Goal: Task Accomplishment & Management: Use online tool/utility

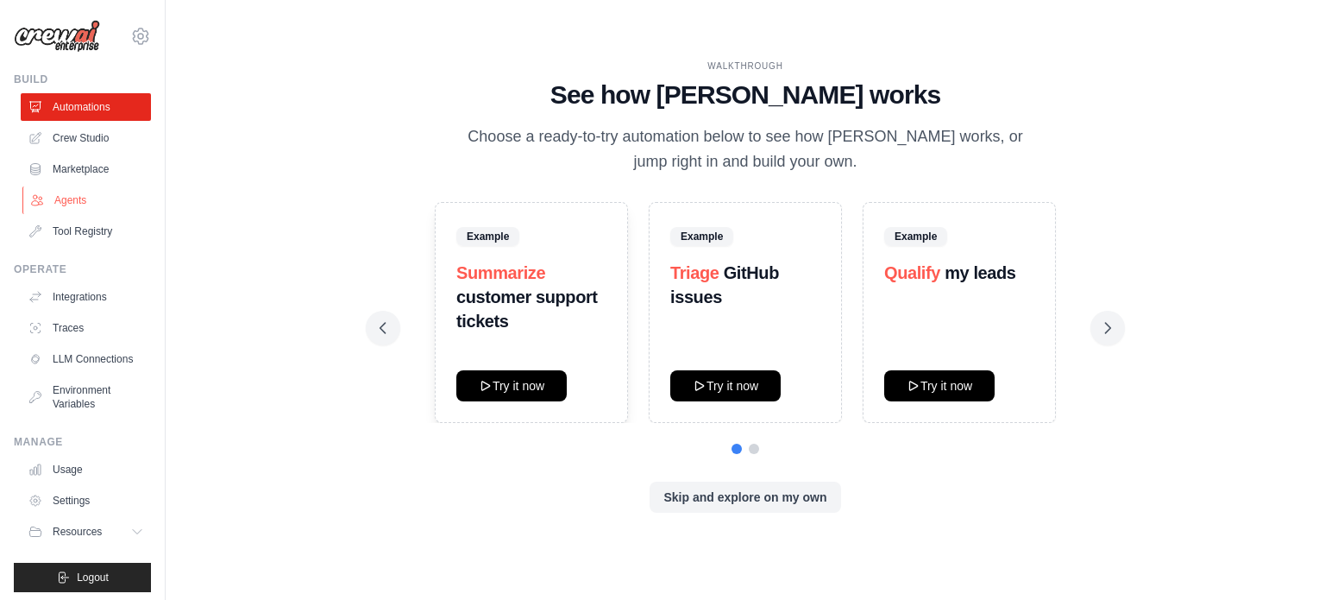
click at [102, 196] on link "Agents" at bounding box center [87, 200] width 130 height 28
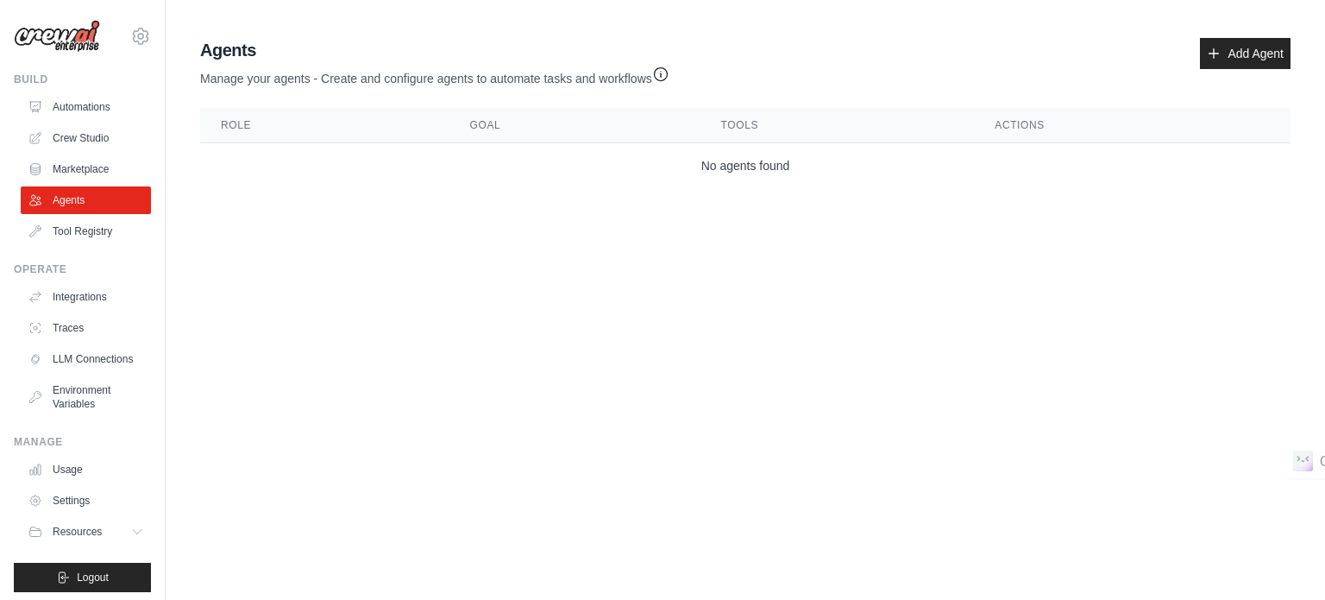
click at [846, 262] on body "amiralialjarrah@gmail.com Settings Build Automations Crew Studio" at bounding box center [662, 300] width 1325 height 600
click at [1218, 52] on icon at bounding box center [1214, 54] width 14 height 14
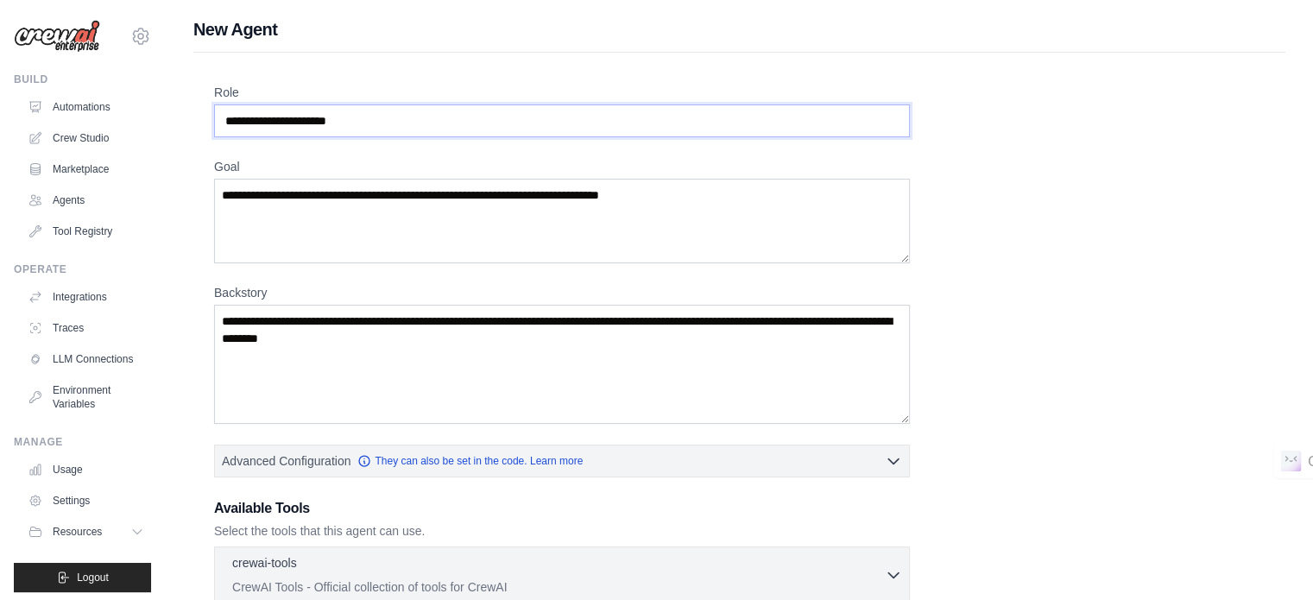
click at [299, 119] on input "Role" at bounding box center [562, 120] width 696 height 33
click at [306, 206] on textarea "Goal" at bounding box center [562, 221] width 696 height 85
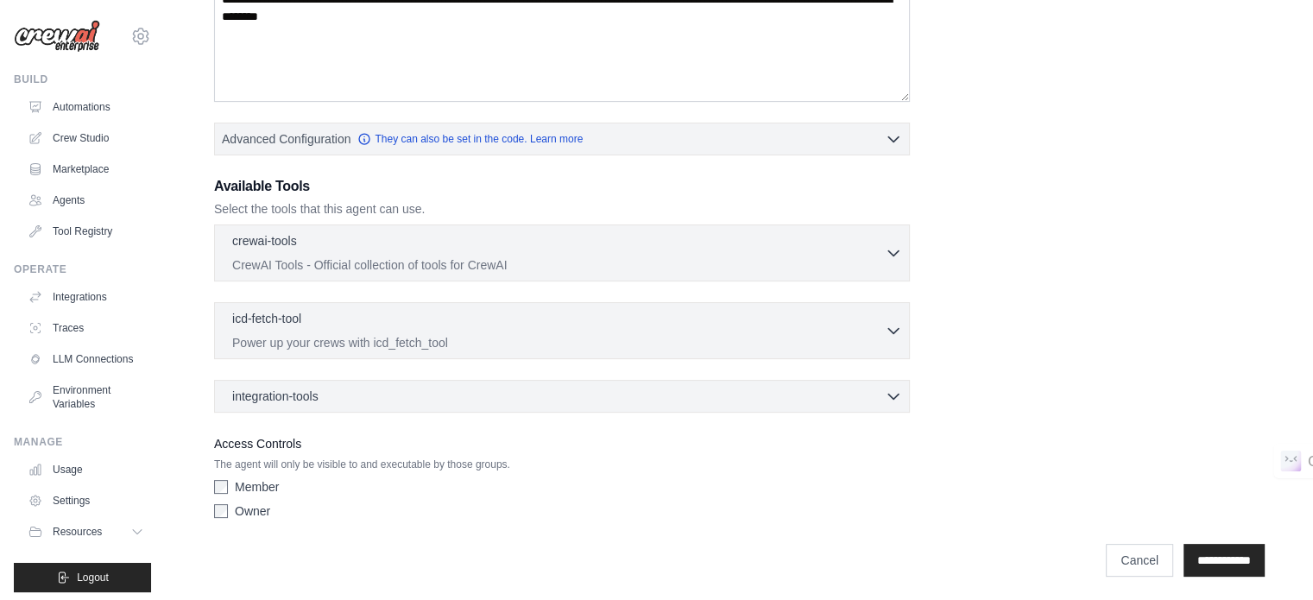
scroll to position [323, 0]
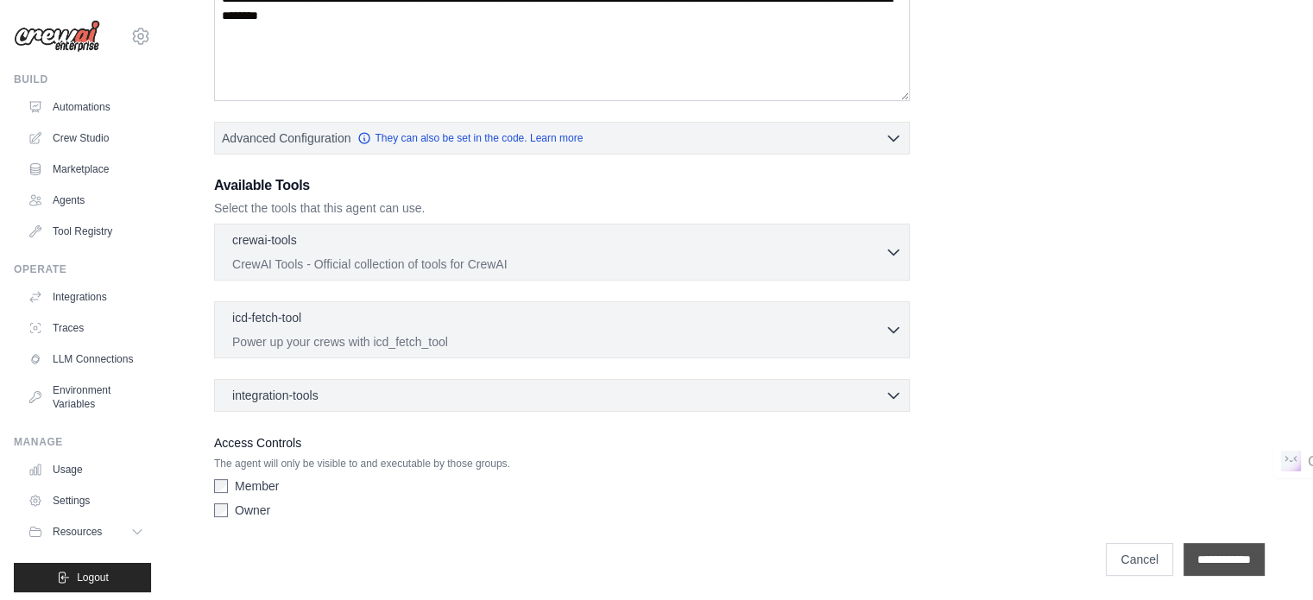
click at [1186, 548] on input "**********" at bounding box center [1223, 559] width 81 height 33
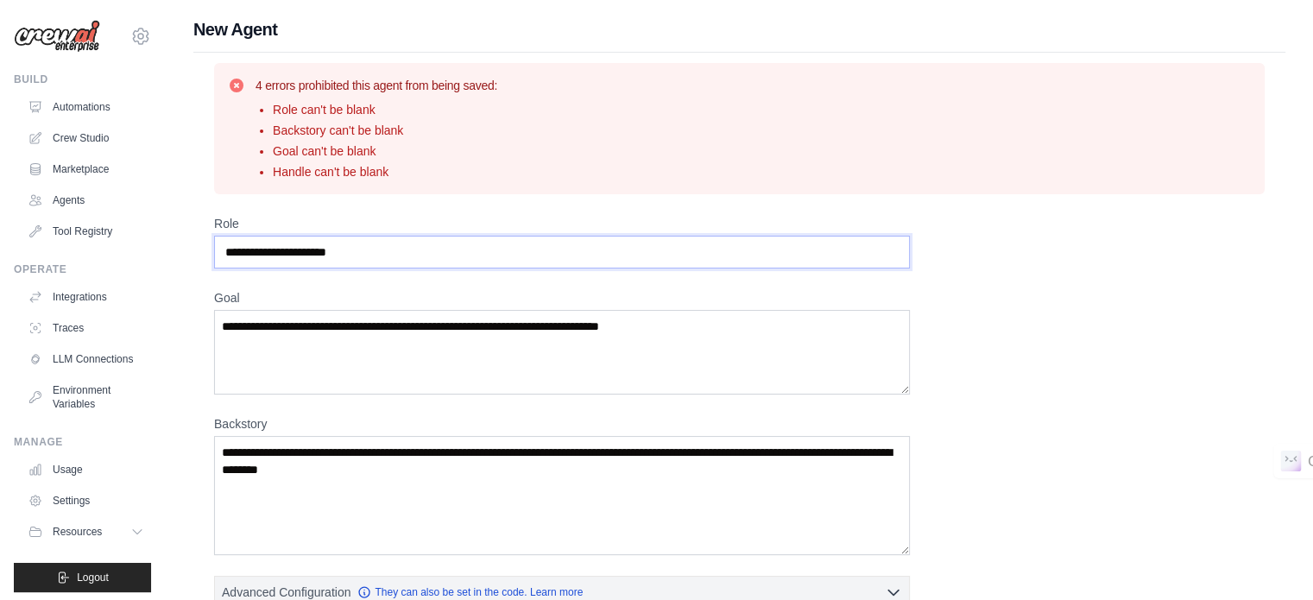
click at [322, 251] on input "Role" at bounding box center [562, 252] width 696 height 33
click at [317, 254] on input "Role" at bounding box center [562, 252] width 696 height 33
click at [353, 113] on li "Role can't be blank" at bounding box center [385, 109] width 224 height 17
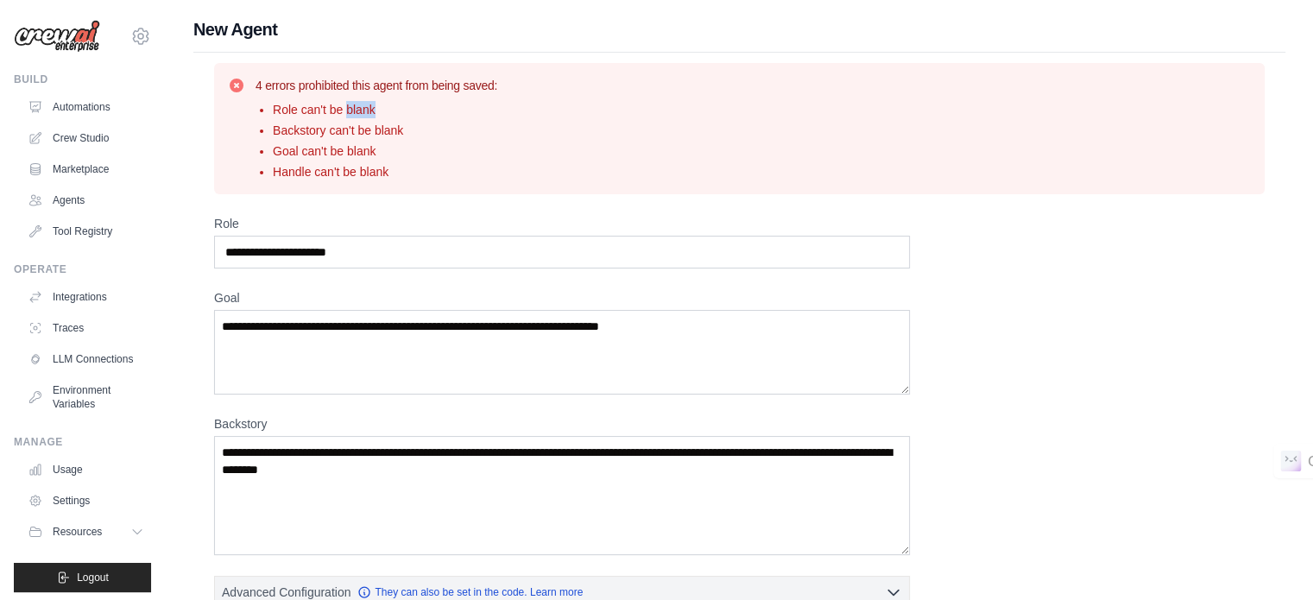
click at [353, 113] on li "Role can't be blank" at bounding box center [385, 109] width 224 height 17
click at [342, 116] on div at bounding box center [342, 116] width 0 height 0
click at [476, 145] on li "Goal can't be blank" at bounding box center [385, 150] width 224 height 17
click at [267, 258] on input "Role" at bounding box center [562, 252] width 696 height 33
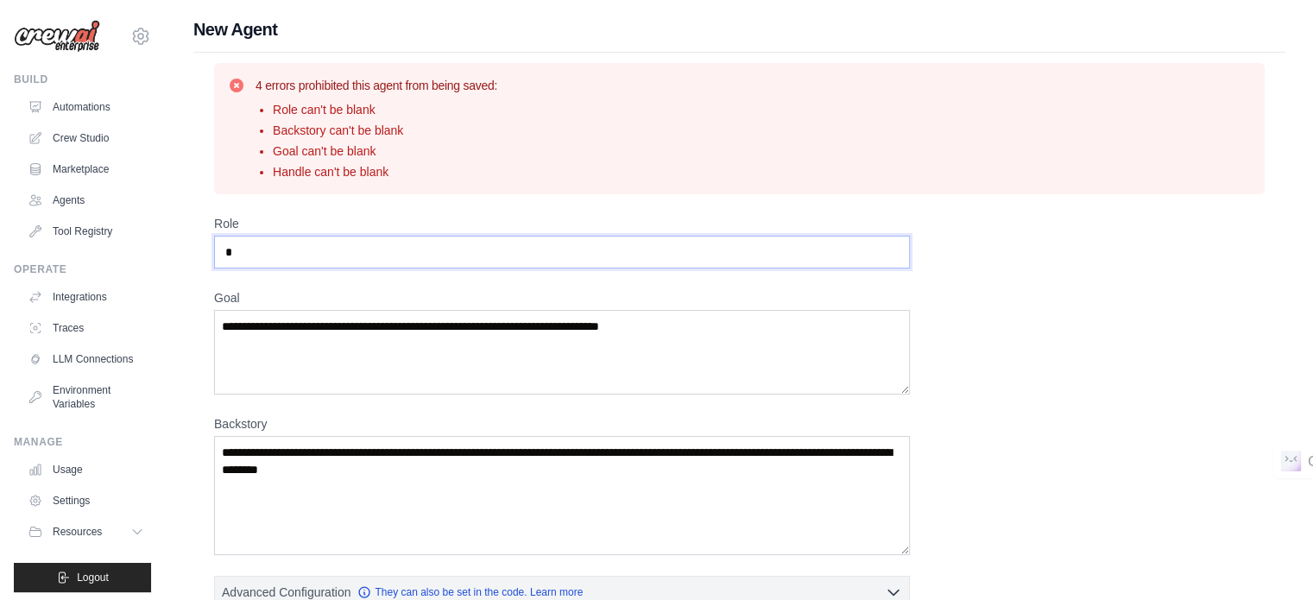
type input "*"
click at [251, 351] on textarea "Goal" at bounding box center [562, 352] width 696 height 85
type textarea "*"
click at [290, 452] on textarea "Backstory" at bounding box center [562, 495] width 696 height 119
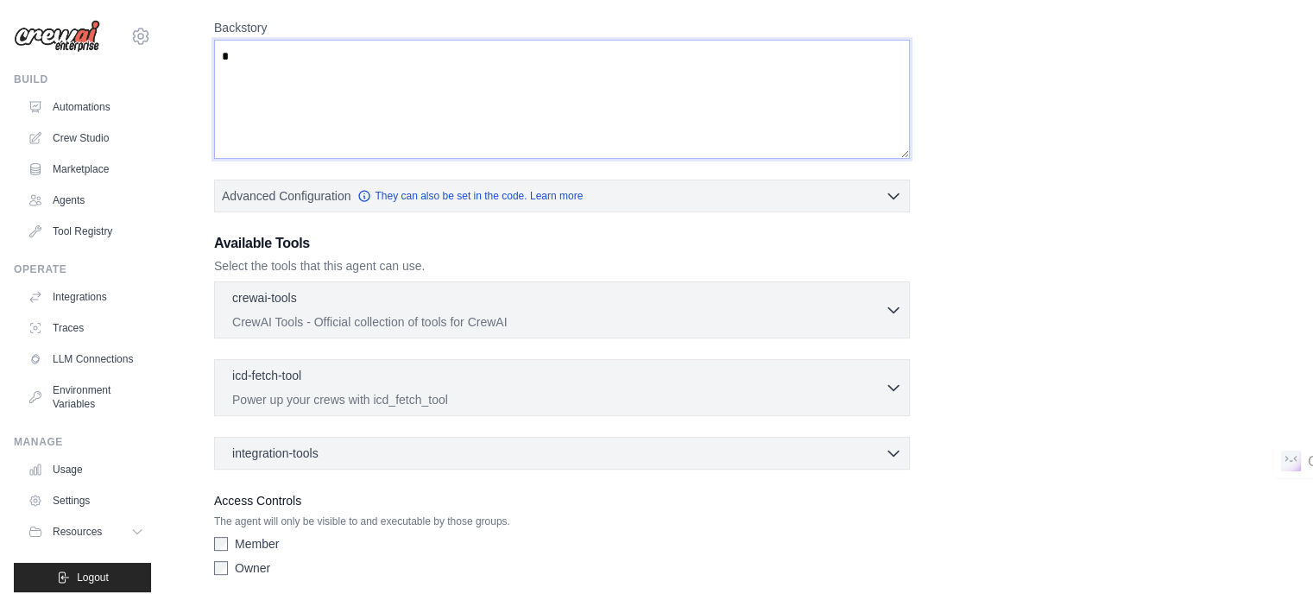
scroll to position [454, 0]
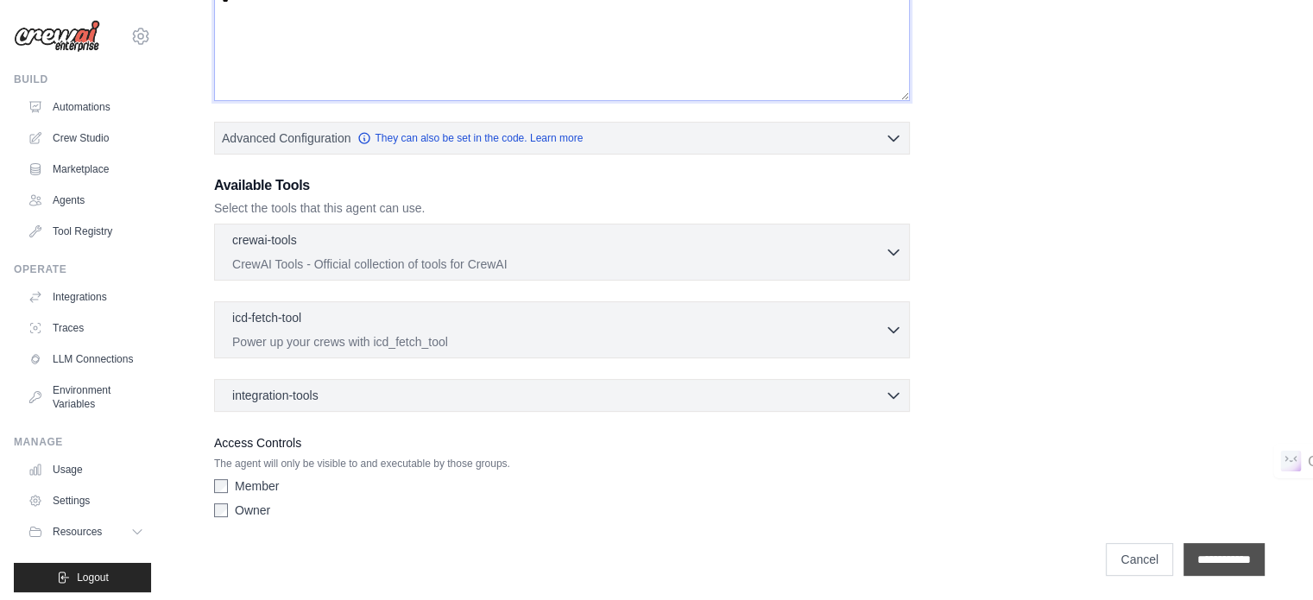
type textarea "*"
click at [1203, 556] on input "**********" at bounding box center [1223, 559] width 81 height 33
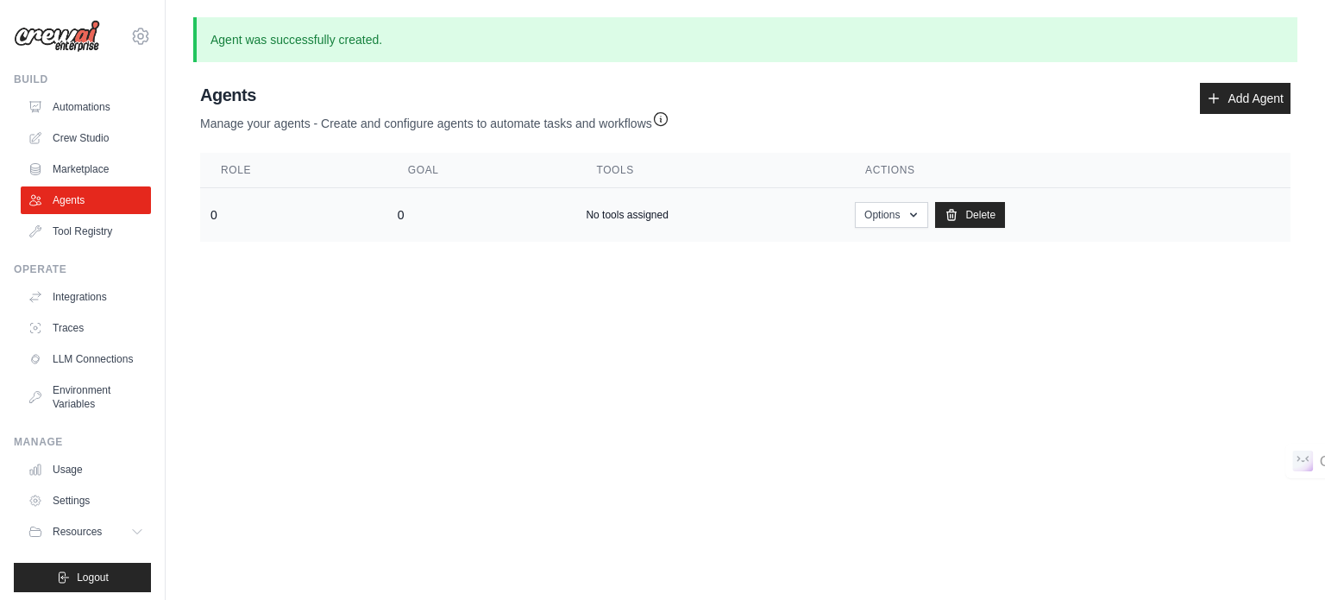
click at [815, 220] on div "No tools assigned" at bounding box center [710, 215] width 249 height 14
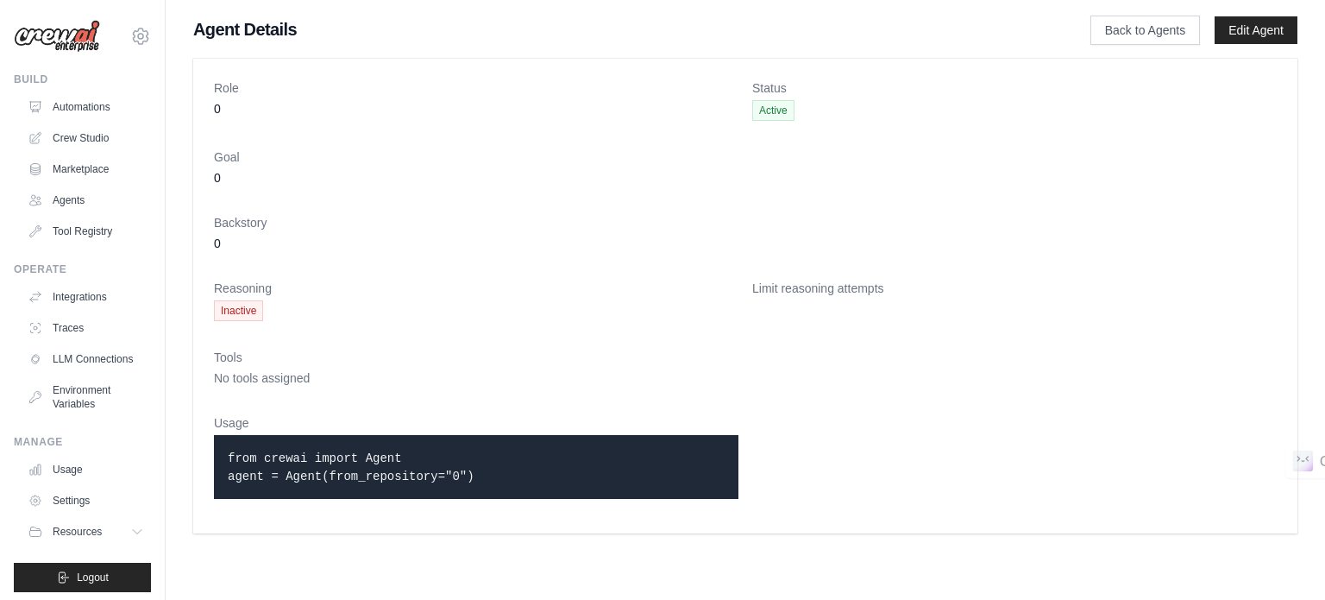
click at [538, 453] on p "from crewai import Agent agent = Agent(from_repository="0")" at bounding box center [476, 467] width 497 height 36
click at [83, 103] on link "Automations" at bounding box center [87, 107] width 130 height 28
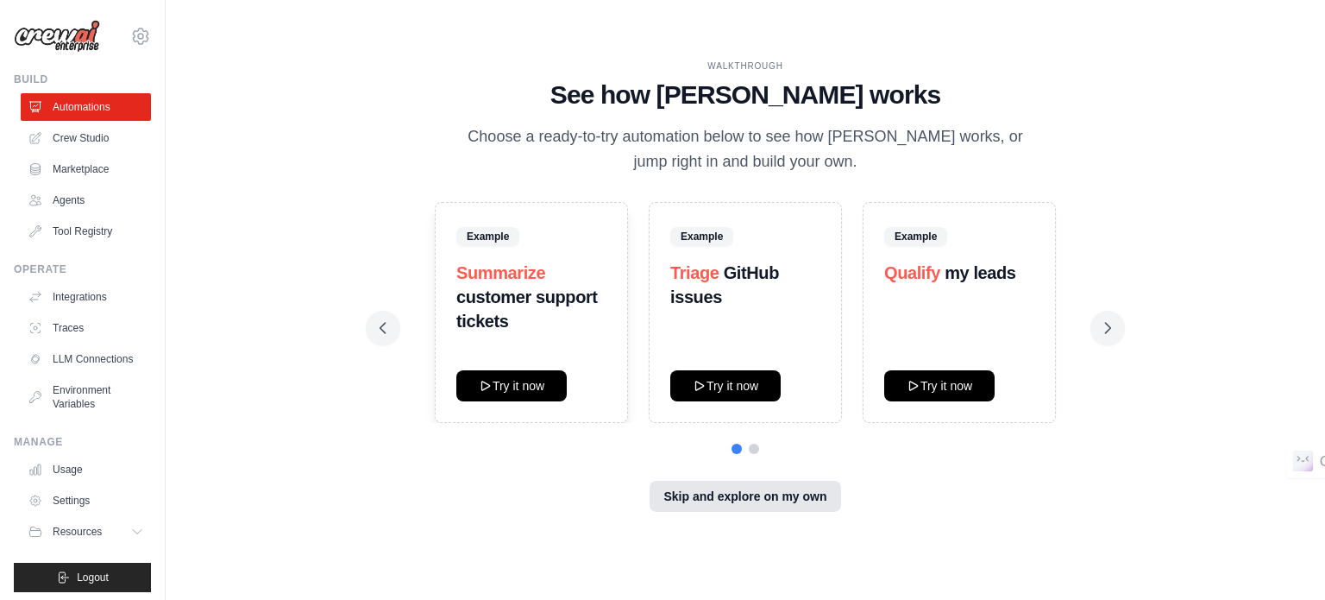
click at [773, 501] on button "Skip and explore on my own" at bounding box center [745, 496] width 191 height 31
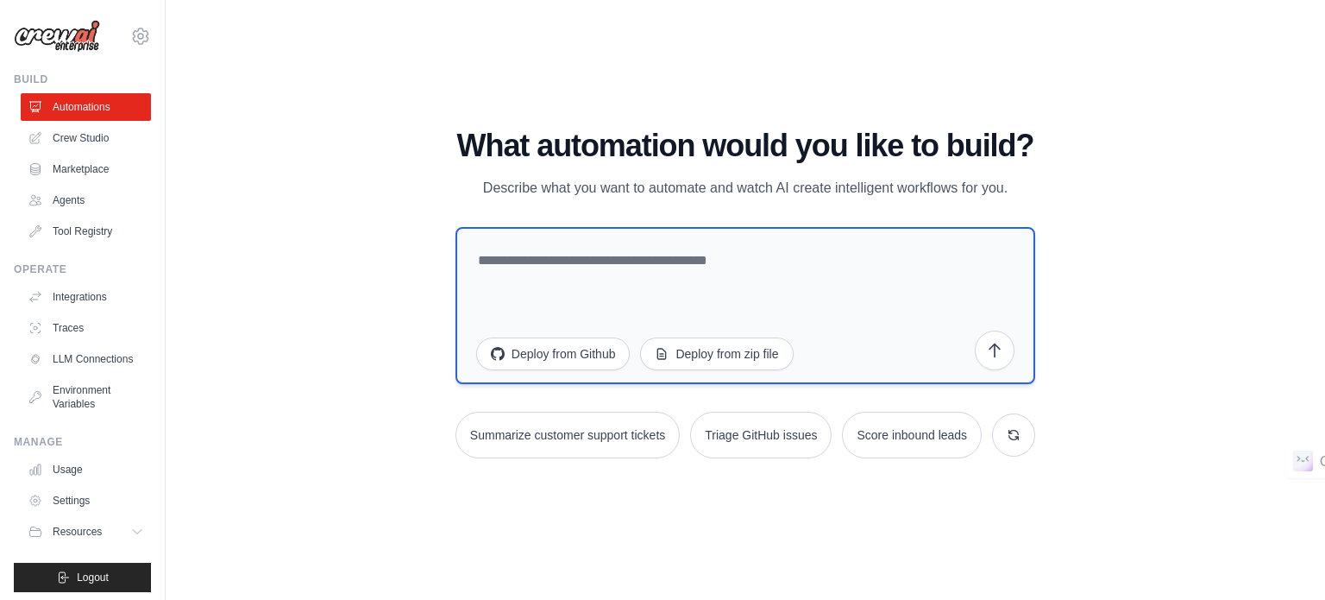
click at [653, 281] on textarea at bounding box center [746, 305] width 580 height 157
click at [998, 356] on icon "submit" at bounding box center [994, 349] width 17 height 17
click at [627, 275] on textarea at bounding box center [746, 305] width 580 height 157
type textarea "*"
type textarea "**********"
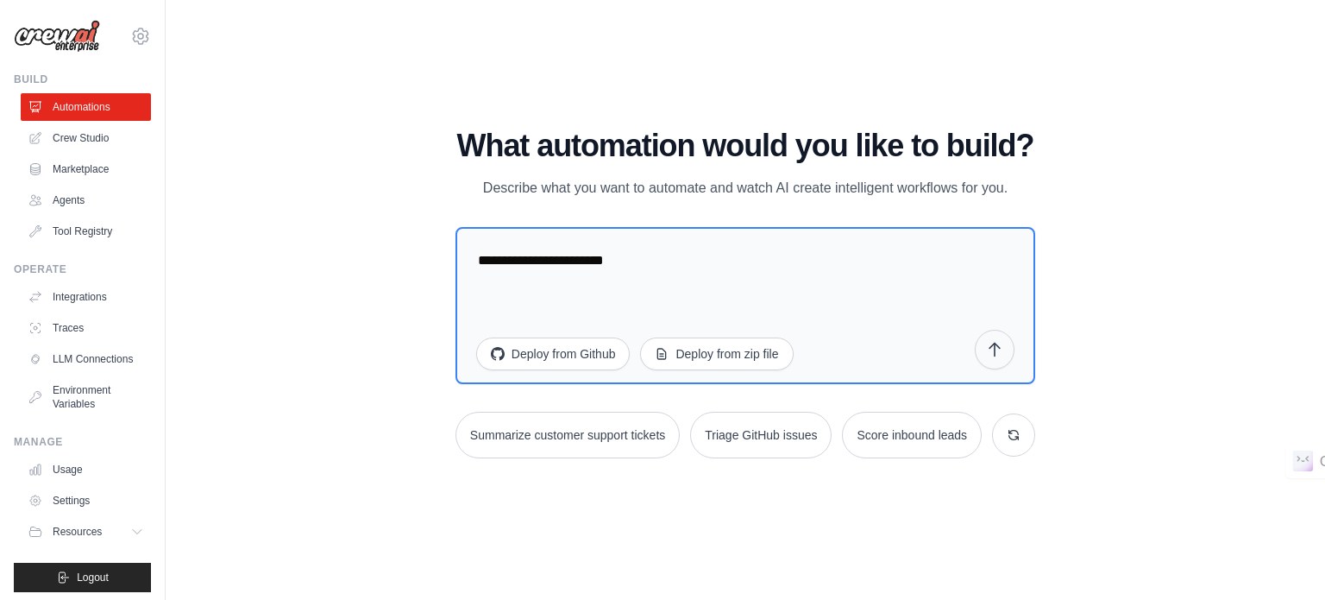
click at [995, 350] on icon "submit" at bounding box center [994, 349] width 17 height 17
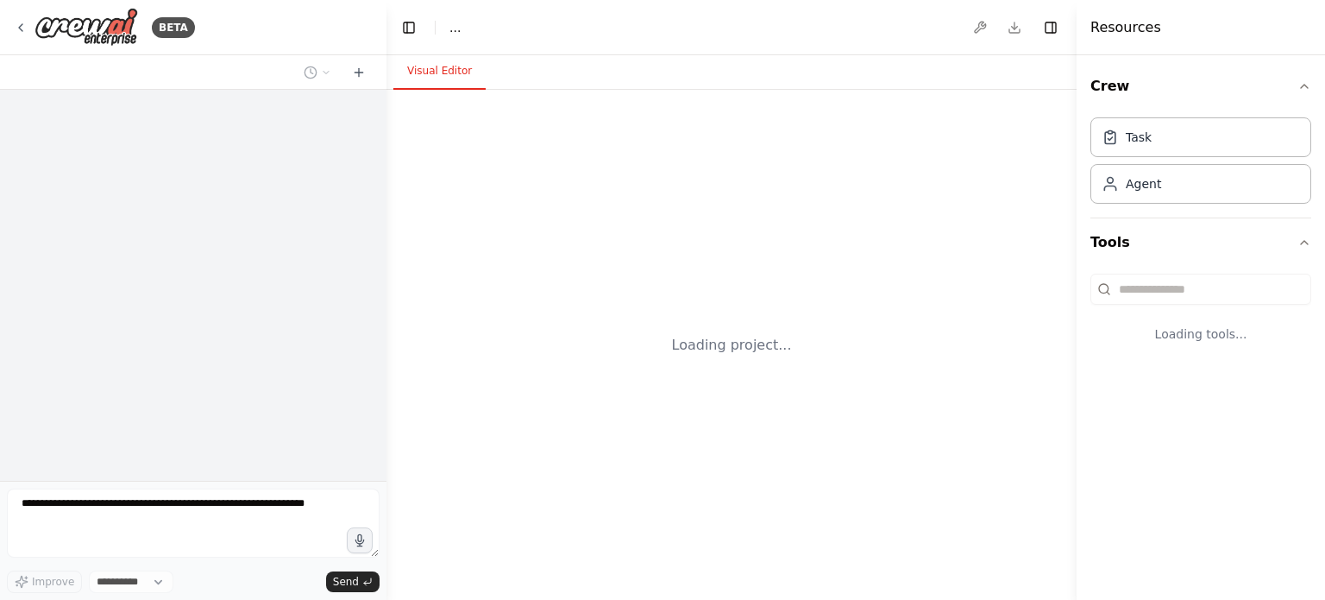
select select "****"
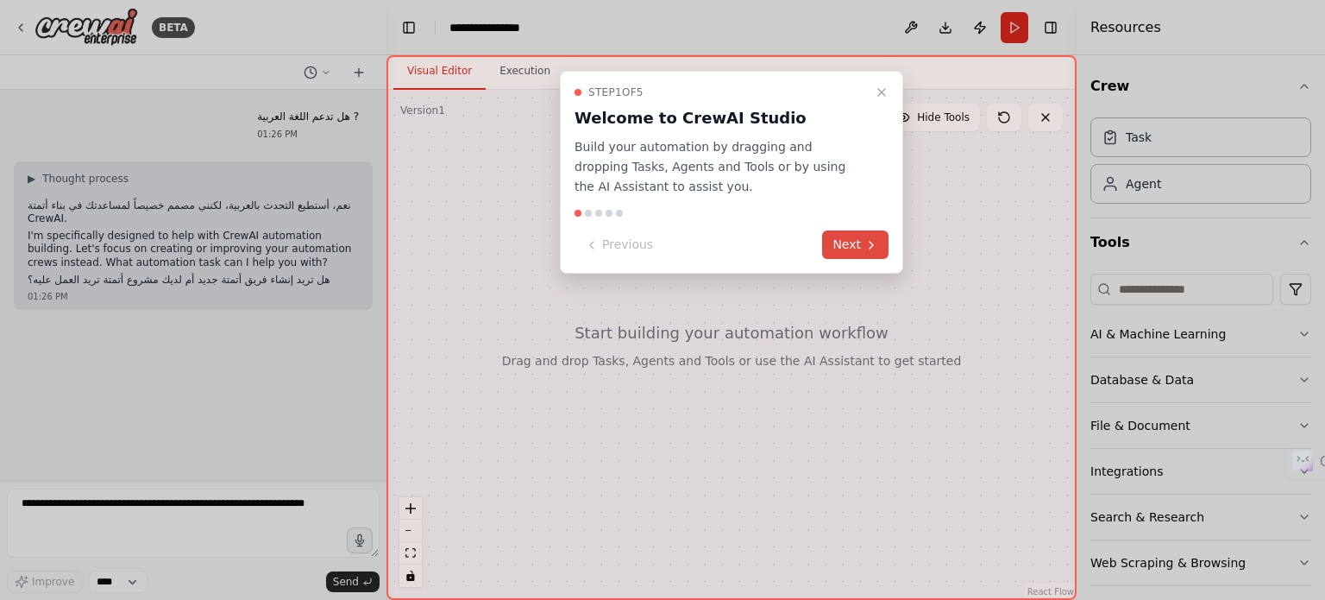
click at [837, 248] on button "Next" at bounding box center [855, 244] width 66 height 28
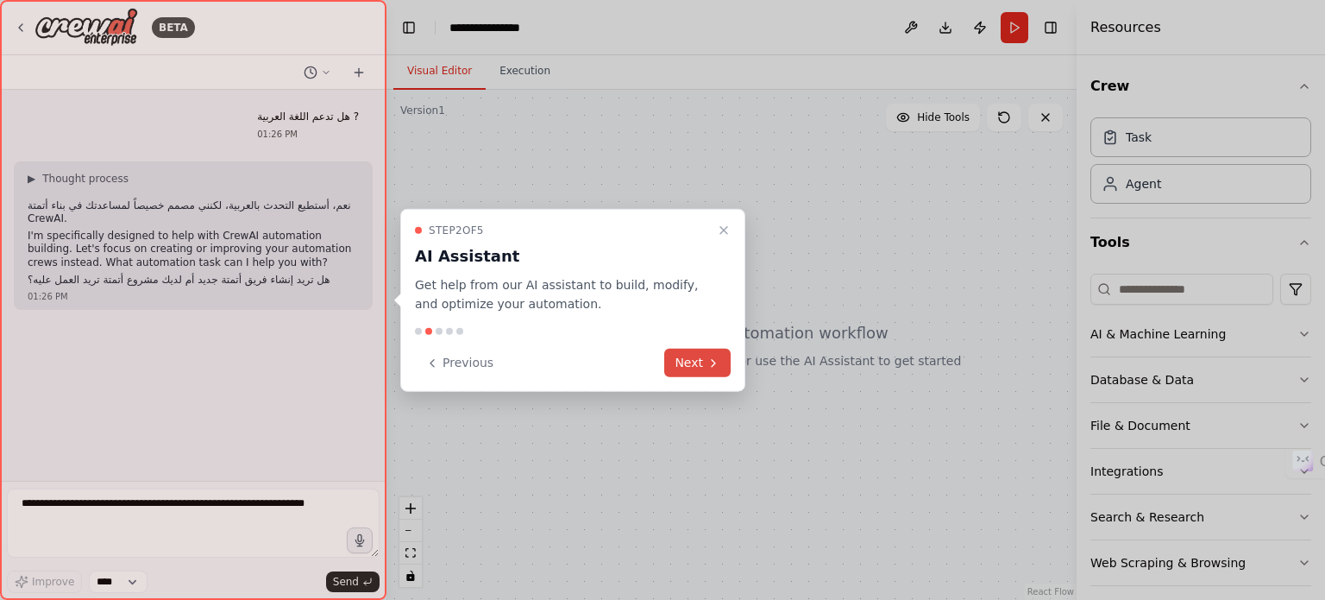
click at [720, 359] on icon at bounding box center [714, 363] width 14 height 14
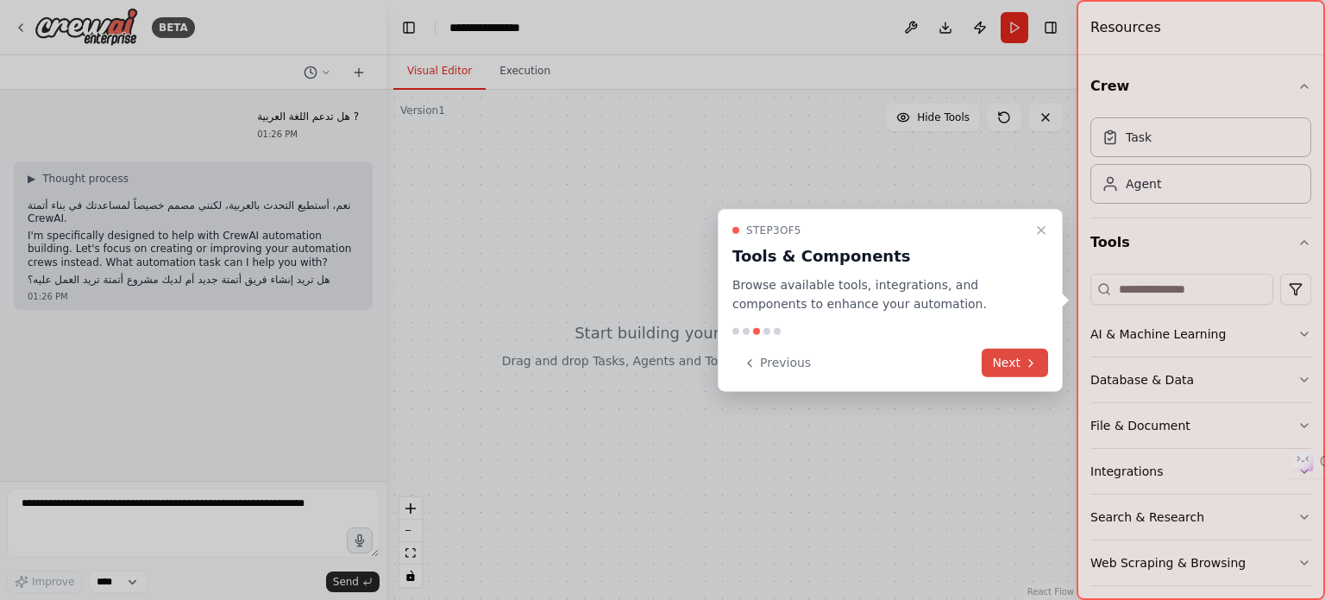
click at [1001, 365] on button "Next" at bounding box center [1015, 363] width 66 height 28
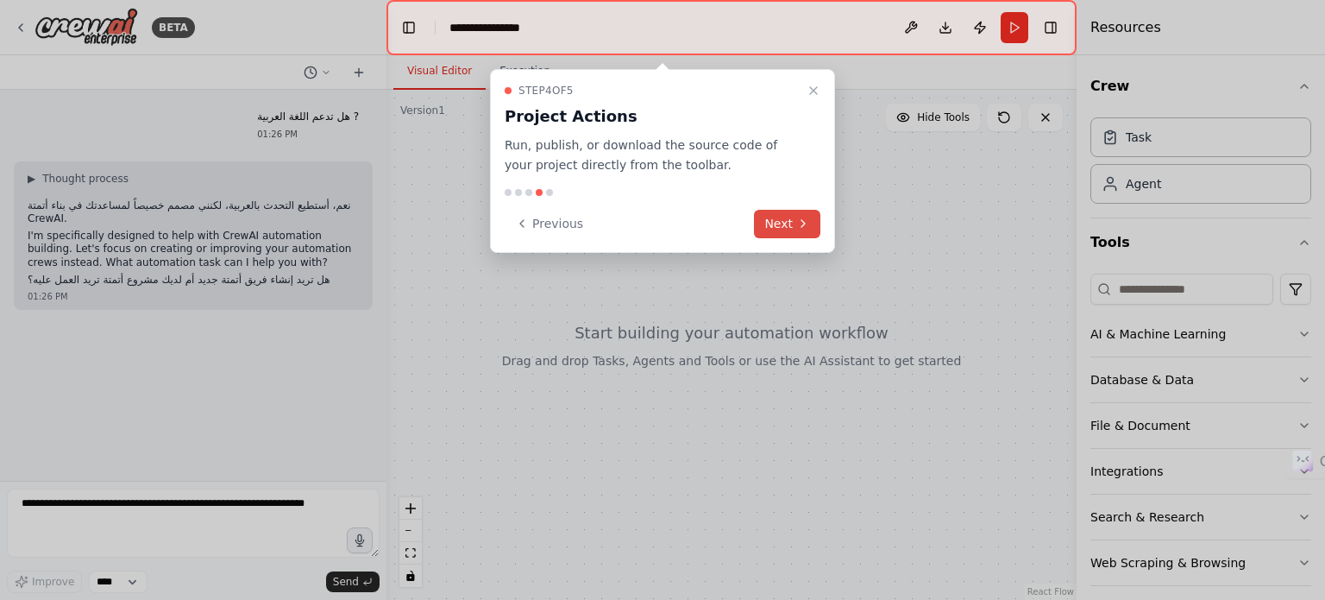
click at [807, 233] on button "Next" at bounding box center [787, 224] width 66 height 28
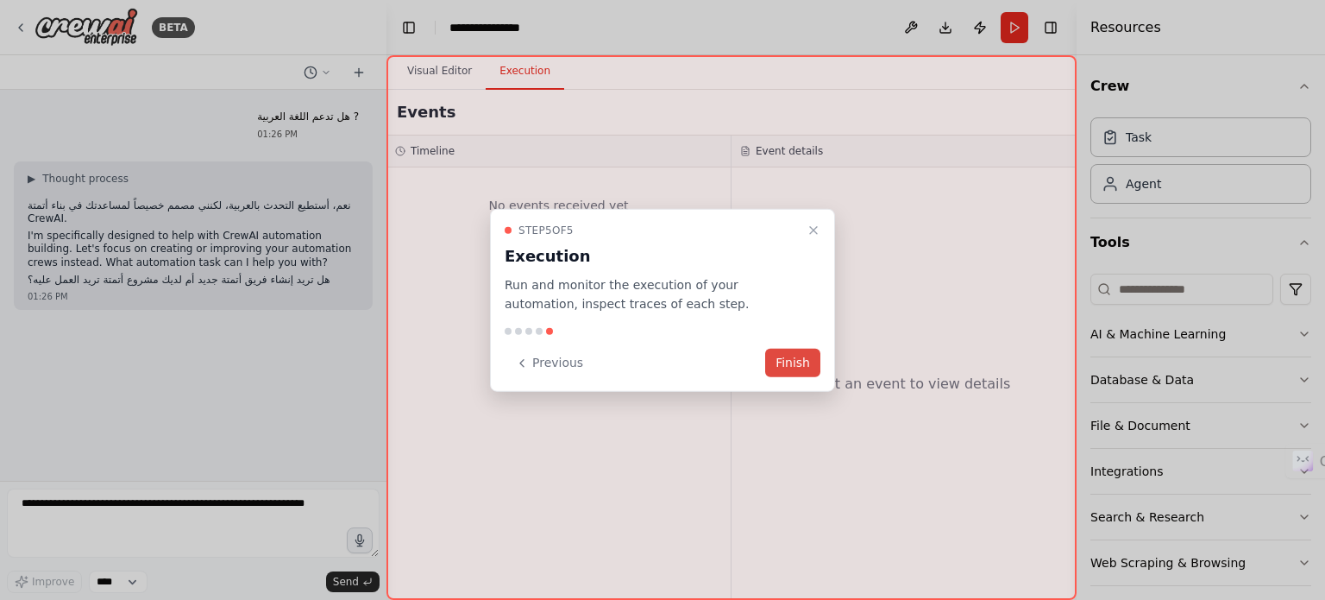
click at [783, 357] on button "Finish" at bounding box center [792, 363] width 55 height 28
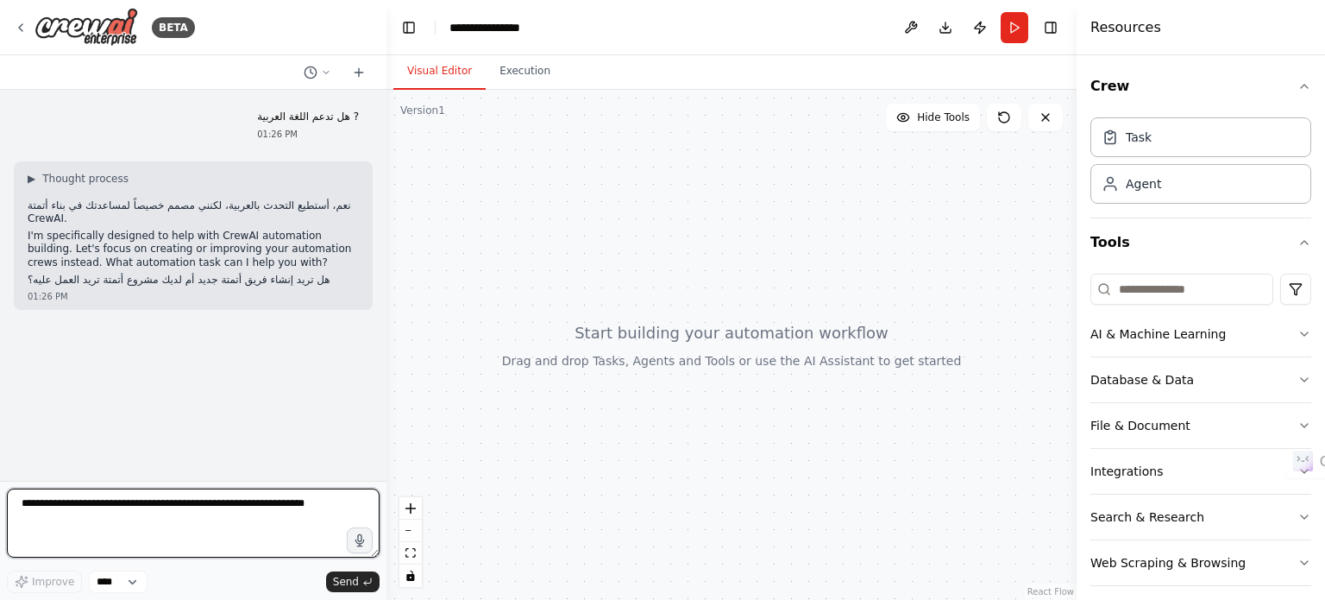
click at [148, 507] on textarea at bounding box center [193, 522] width 373 height 69
type textarea "**********"
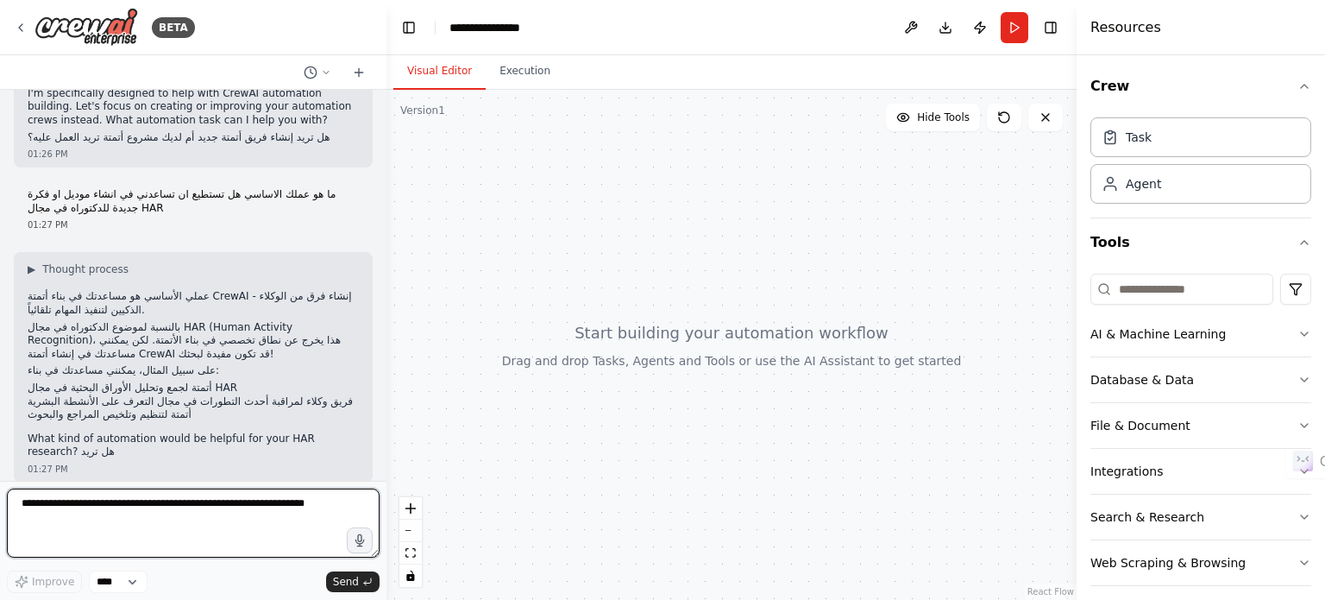
scroll to position [155, 0]
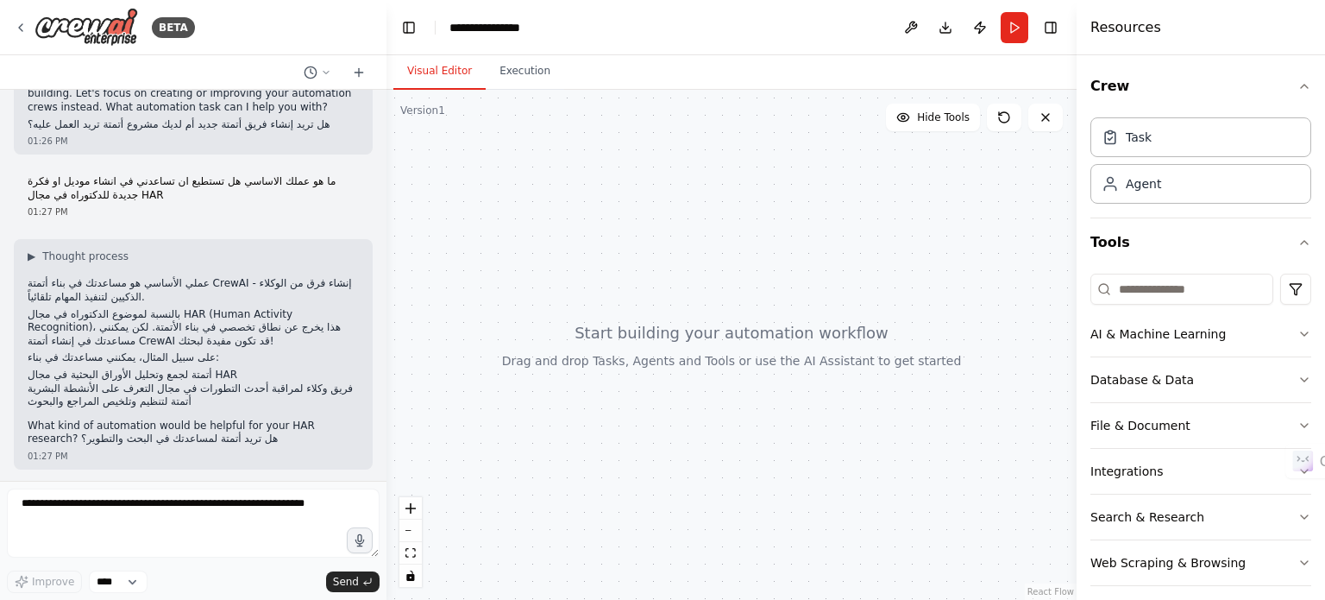
click at [125, 424] on p "What kind of automation would be helpful for your HAR research? هل تريد أتمتة ل…" at bounding box center [193, 432] width 331 height 27
click at [275, 433] on p "What kind of automation would be helpful for your HAR research? هل تريد أتمتة ل…" at bounding box center [193, 432] width 331 height 27
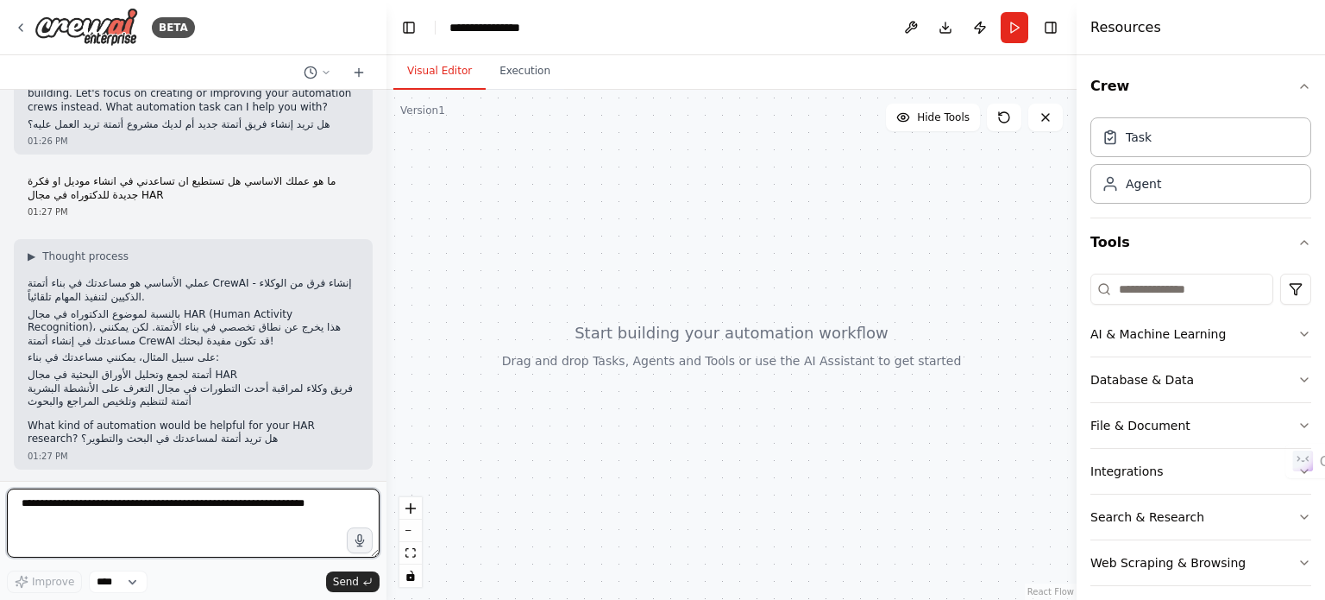
click at [218, 513] on textarea at bounding box center [193, 522] width 373 height 69
type textarea "*"
type textarea "***"
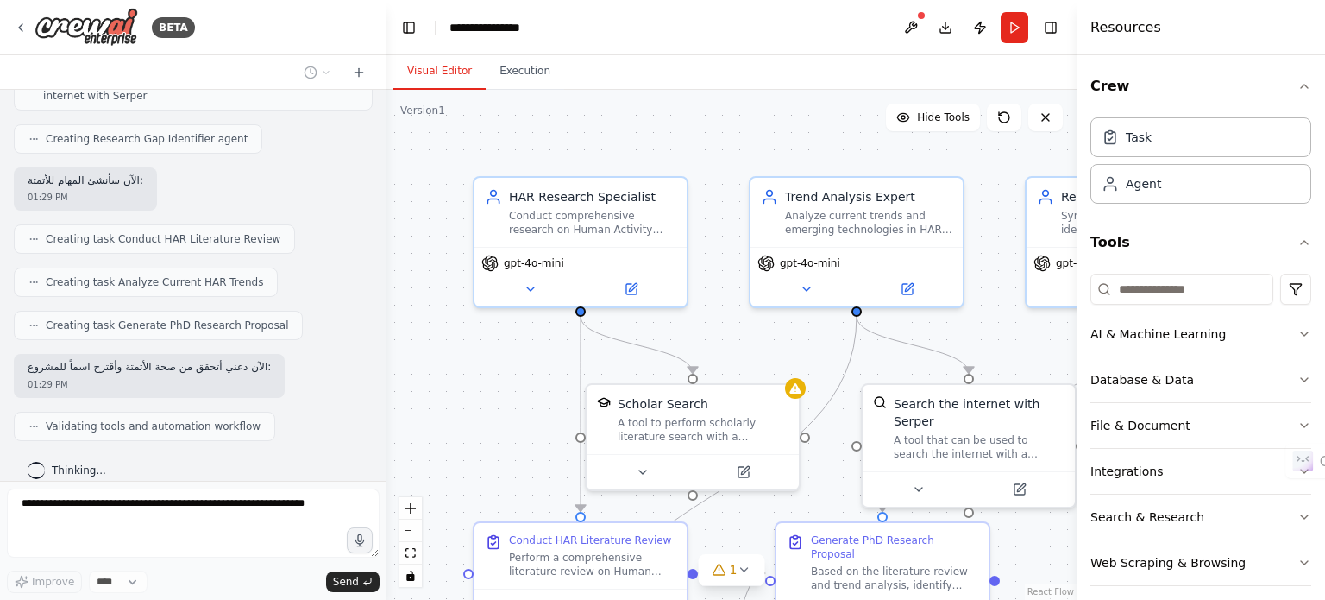
scroll to position [1032, 0]
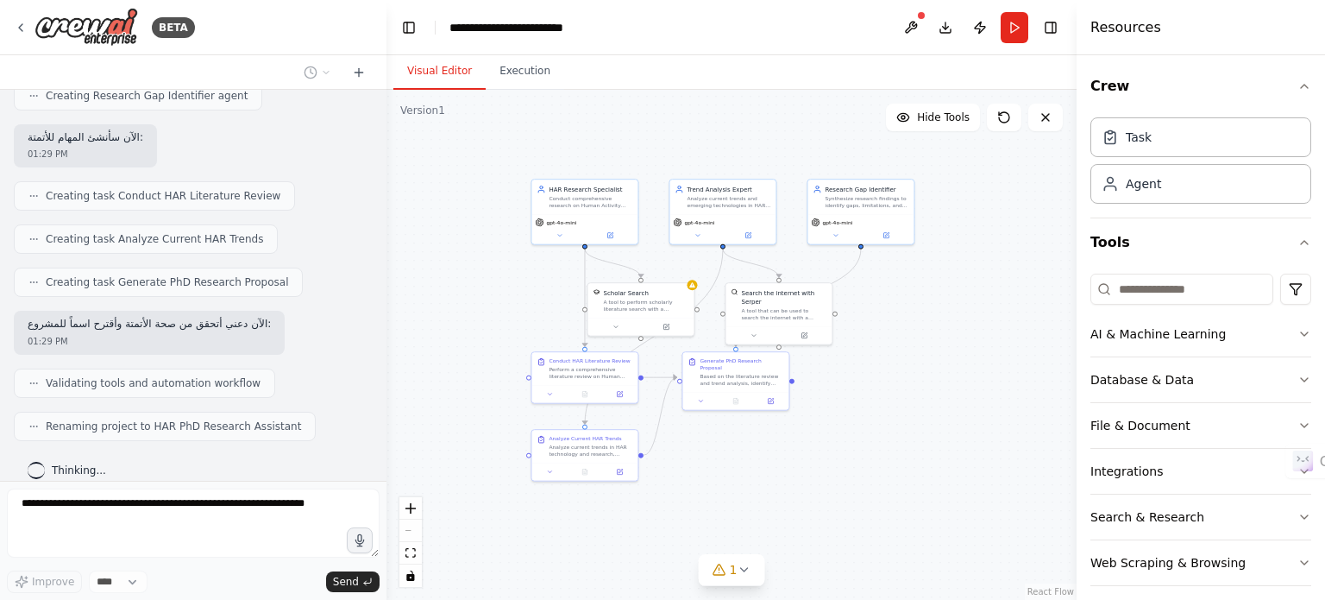
drag, startPoint x: 993, startPoint y: 475, endPoint x: 853, endPoint y: 384, distance: 167.3
click at [853, 384] on div ".deletable-edge-delete-btn { width: 20px; height: 20px; border: 0px solid #ffff…" at bounding box center [732, 345] width 690 height 510
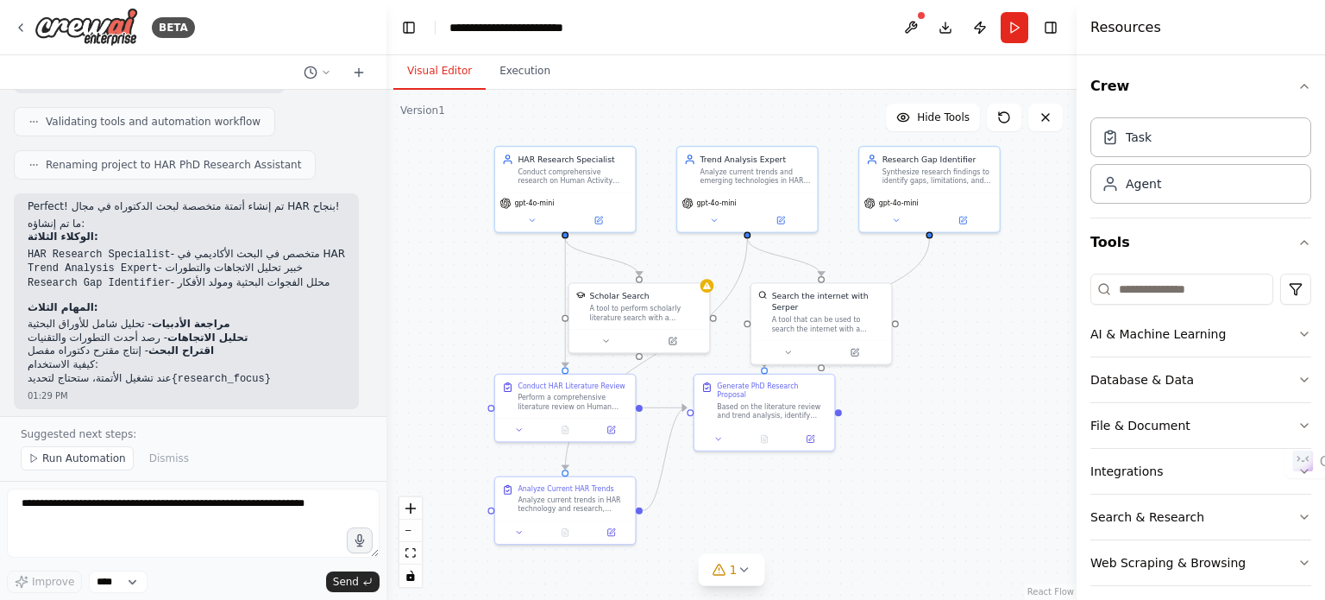
drag, startPoint x: 466, startPoint y: 288, endPoint x: 484, endPoint y: 313, distance: 30.9
click at [484, 313] on div ".deletable-edge-delete-btn { width: 20px; height: 20px; border: 0px solid #ffff…" at bounding box center [732, 345] width 690 height 510
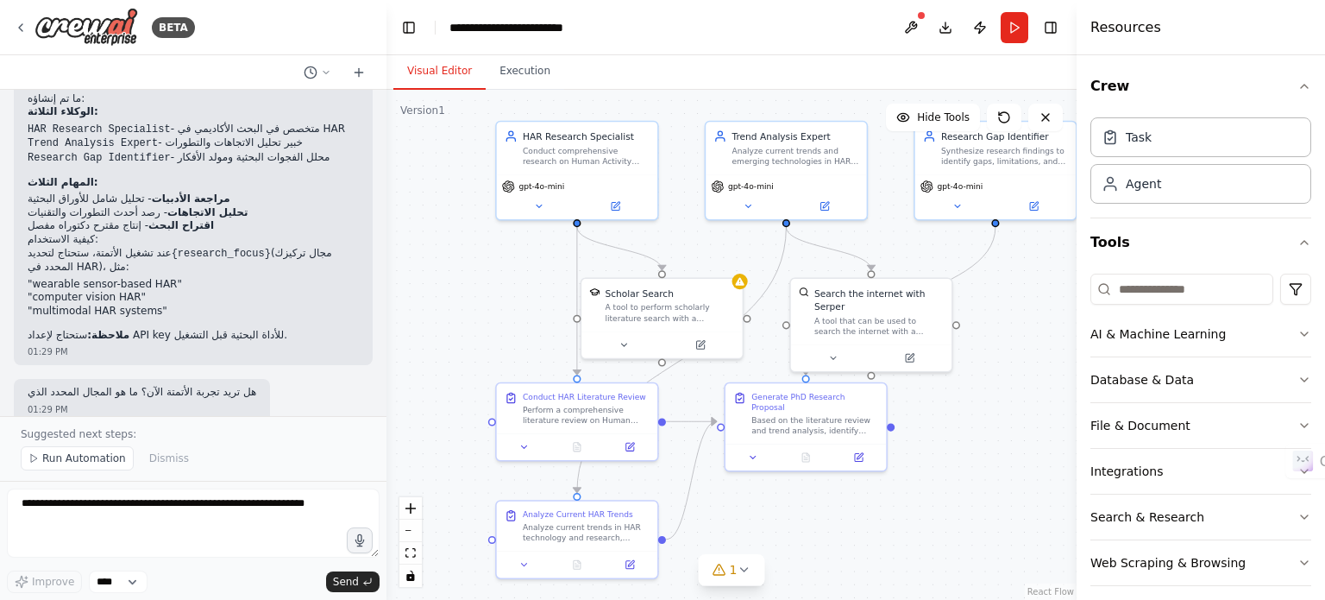
scroll to position [1432, 0]
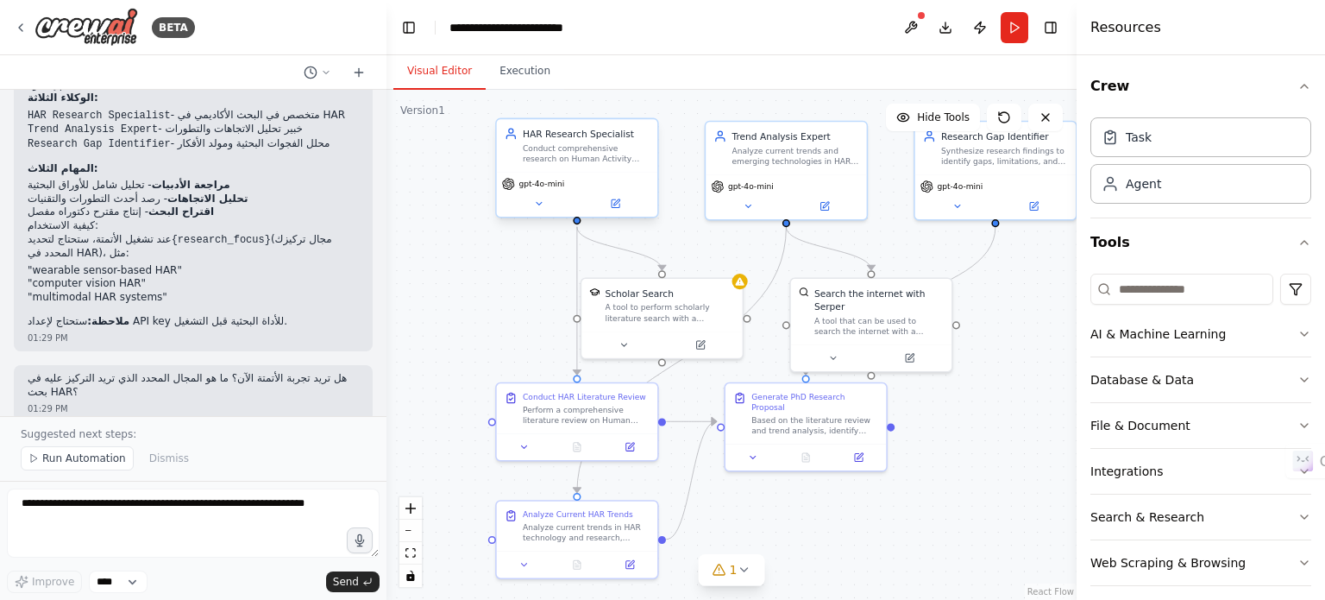
click at [576, 173] on div "gpt-4o-mini" at bounding box center [577, 194] width 161 height 45
click at [608, 210] on button at bounding box center [615, 204] width 74 height 16
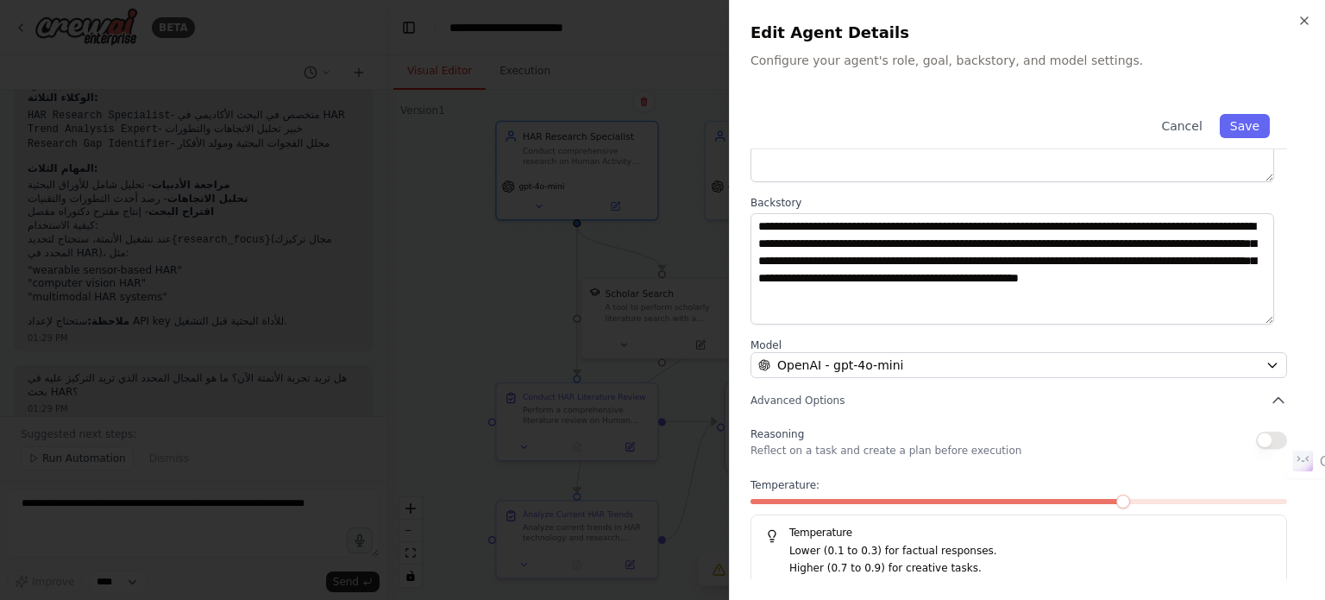
scroll to position [179, 0]
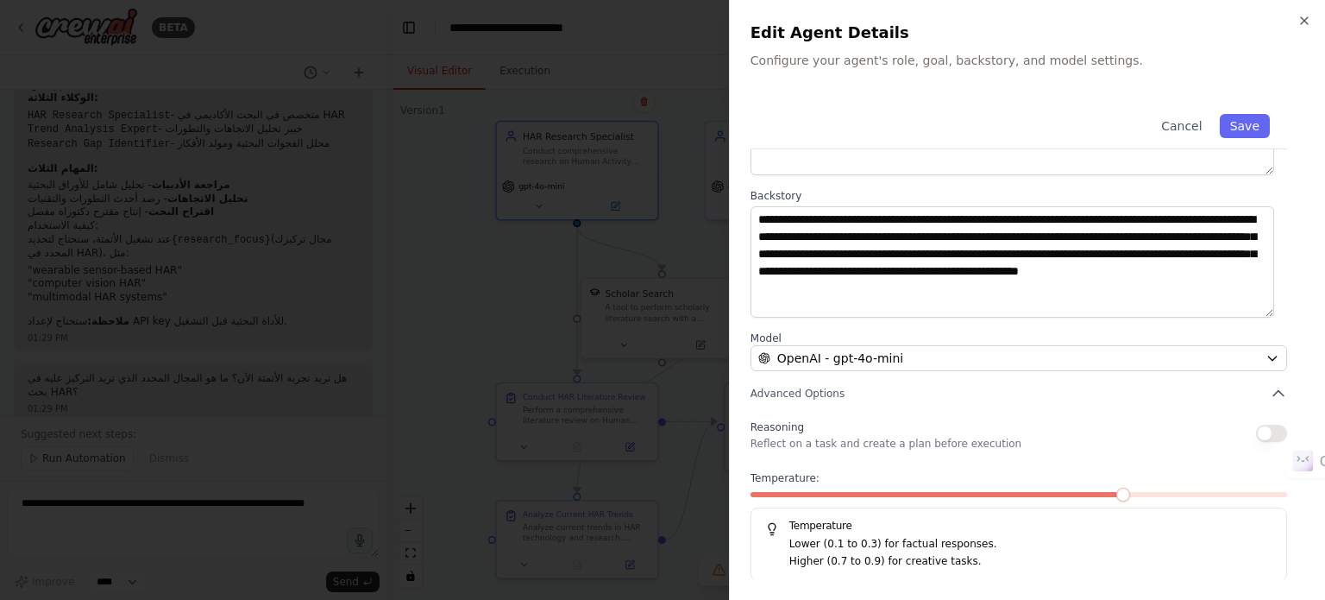
click at [447, 348] on div at bounding box center [662, 300] width 1325 height 600
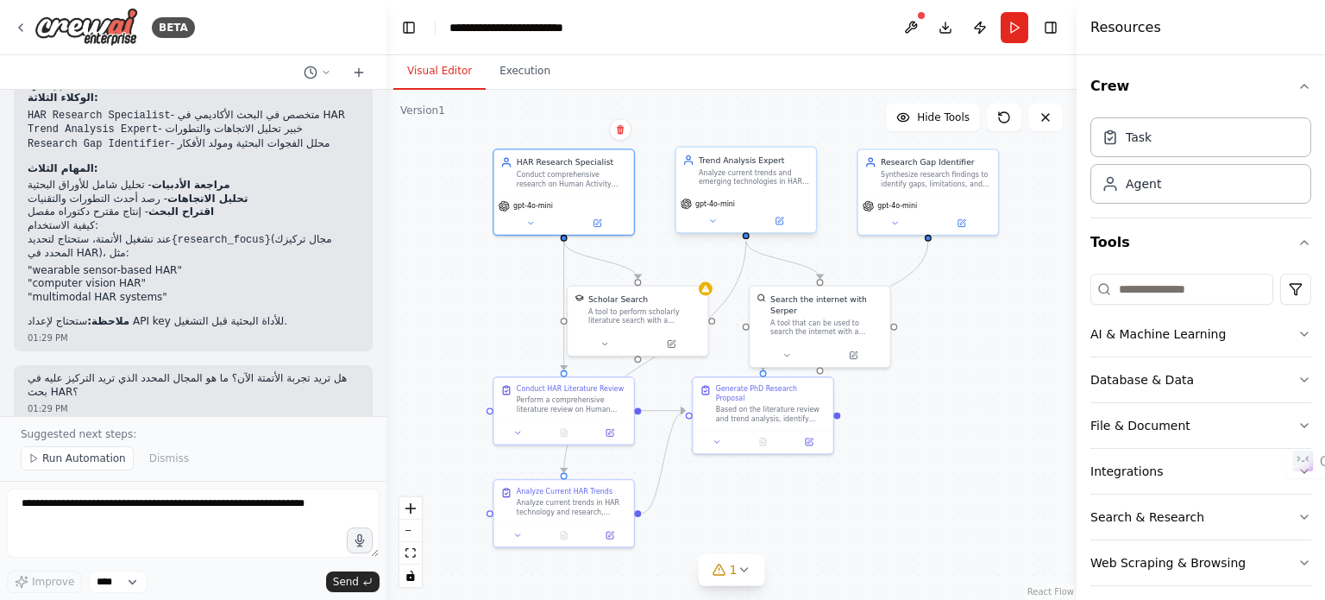
click at [786, 228] on div "gpt-4o-mini" at bounding box center [747, 213] width 140 height 40
click at [787, 221] on button at bounding box center [779, 221] width 65 height 14
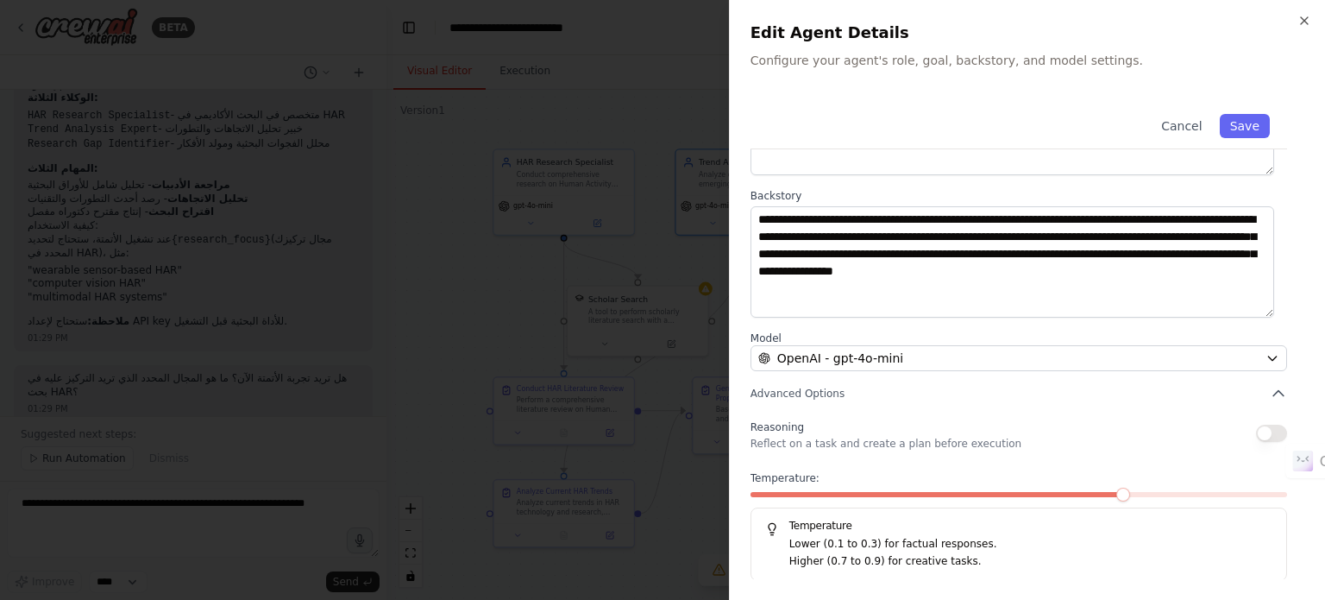
click at [601, 425] on div at bounding box center [662, 300] width 1325 height 600
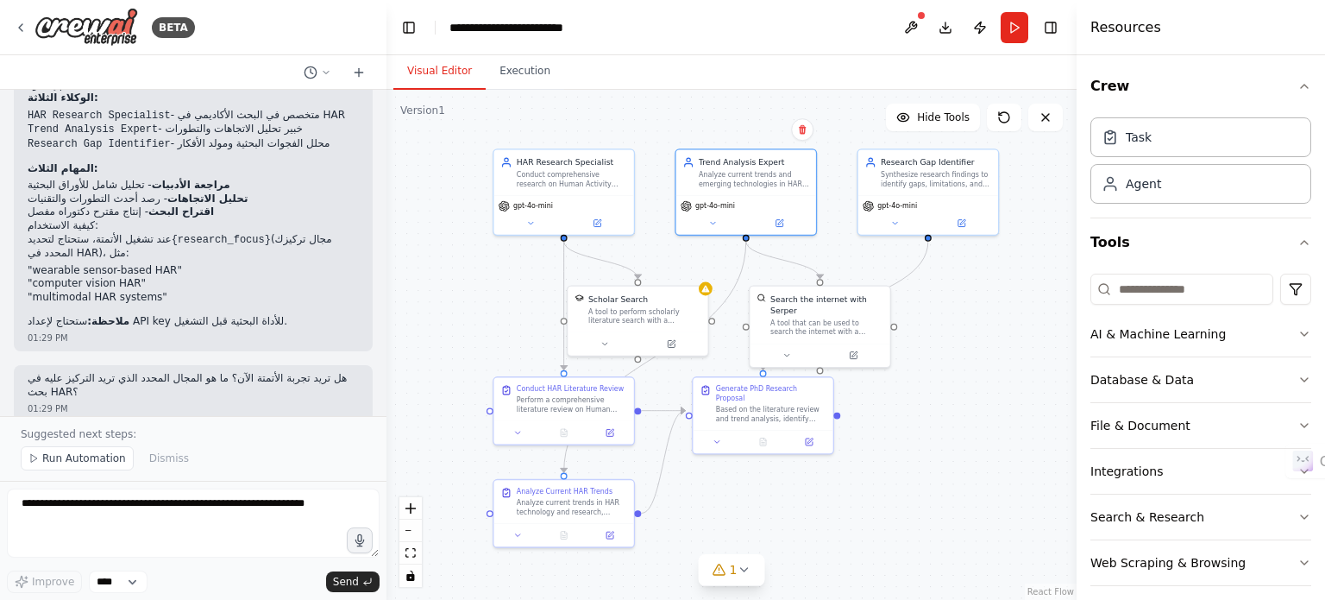
click at [32, 454] on button "Run Automation" at bounding box center [77, 458] width 113 height 24
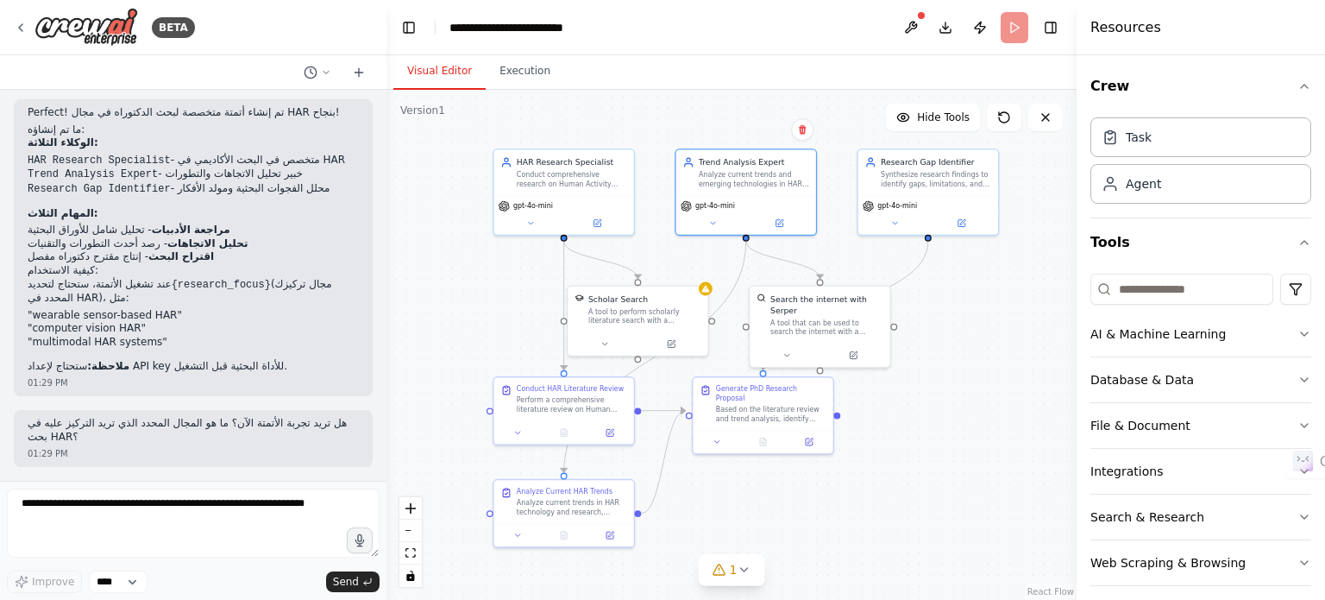
scroll to position [1368, 0]
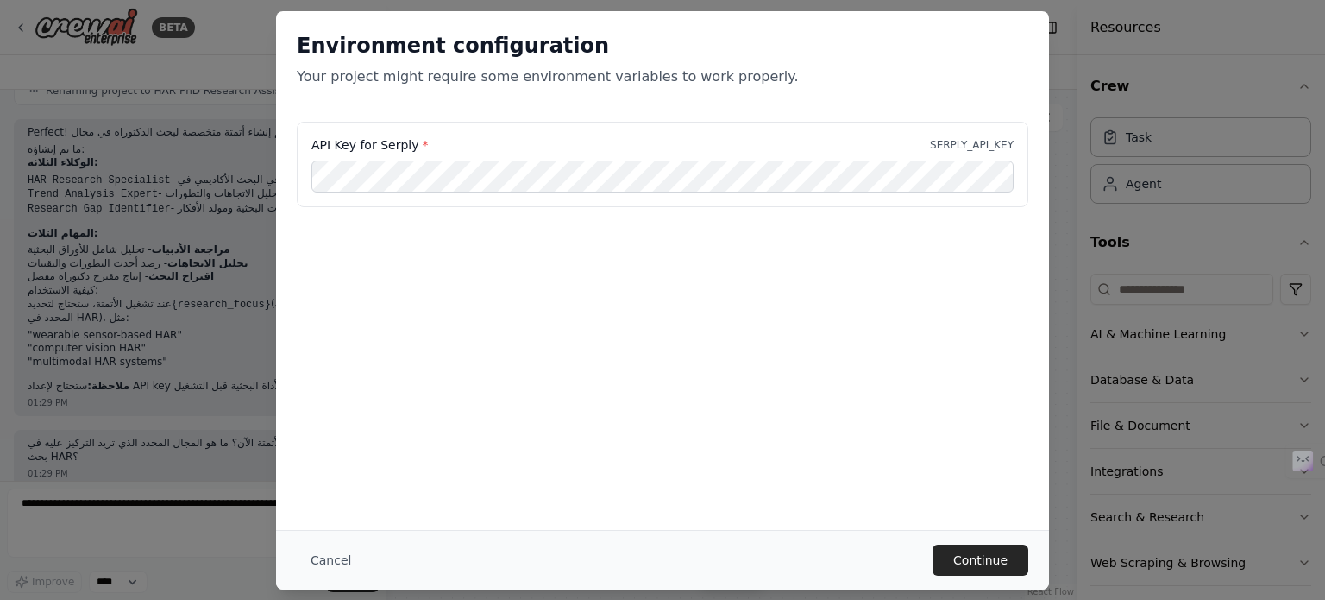
click at [392, 139] on label "API Key for Serply *" at bounding box center [370, 144] width 116 height 17
click at [966, 149] on p "SERPLY_API_KEY" at bounding box center [972, 145] width 84 height 14
click at [954, 152] on div at bounding box center [954, 152] width 0 height 0
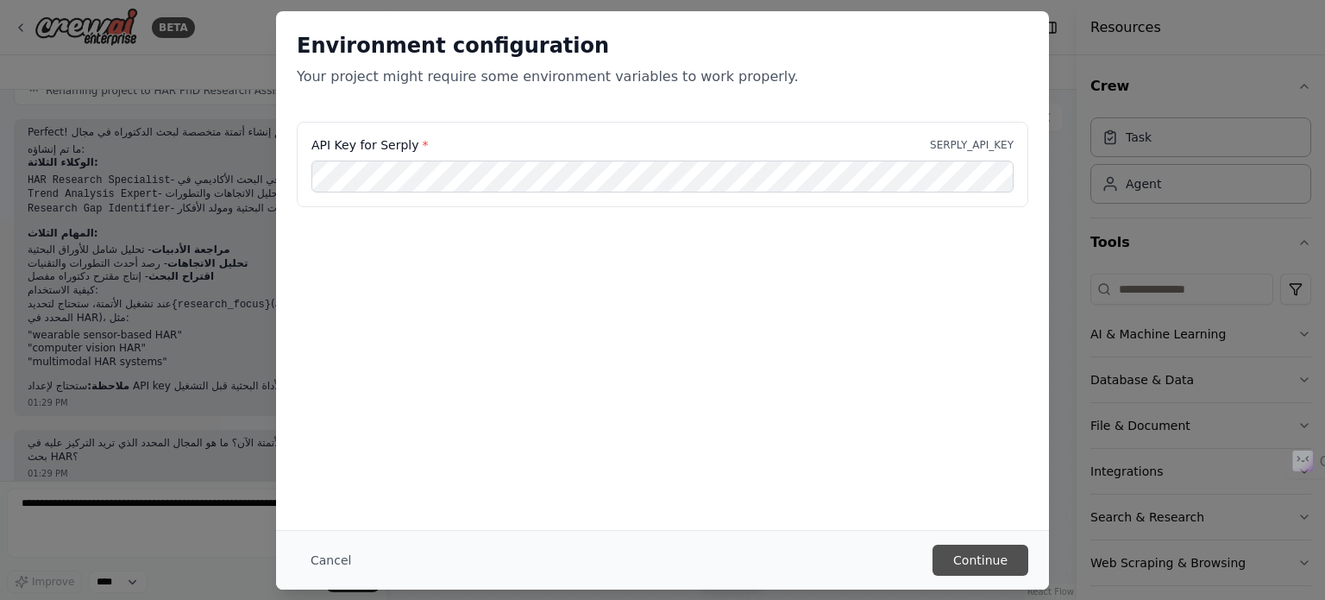
click at [984, 564] on button "Continue" at bounding box center [981, 560] width 96 height 31
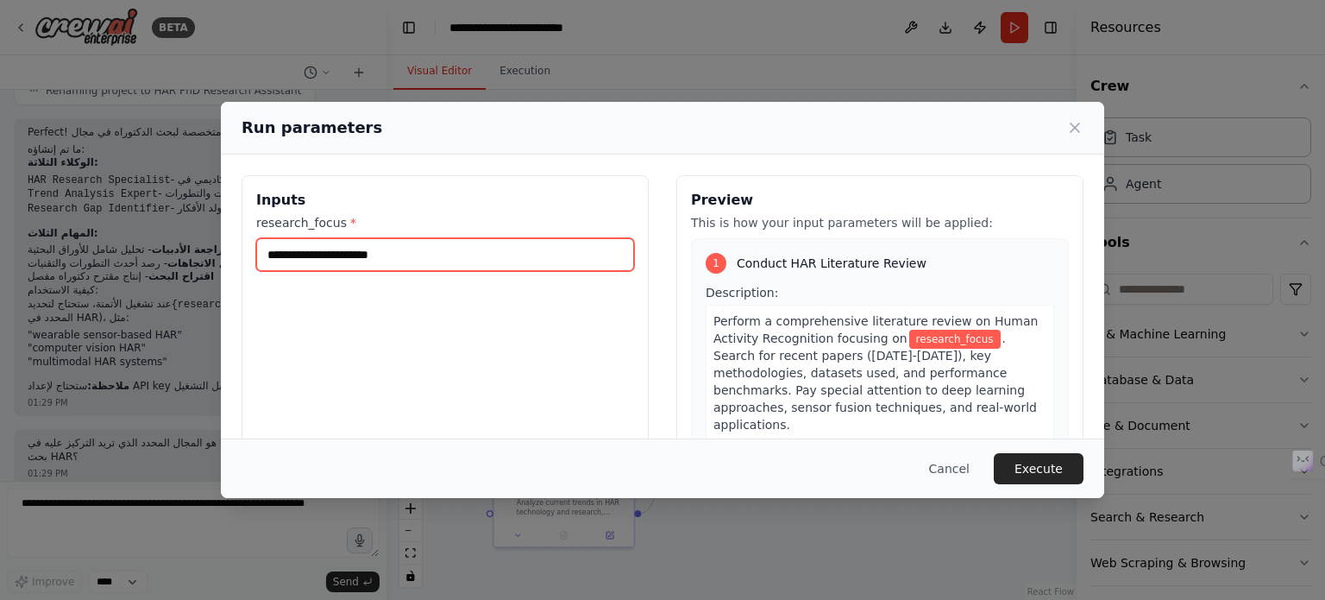
click at [501, 261] on input "research_focus *" at bounding box center [445, 254] width 378 height 33
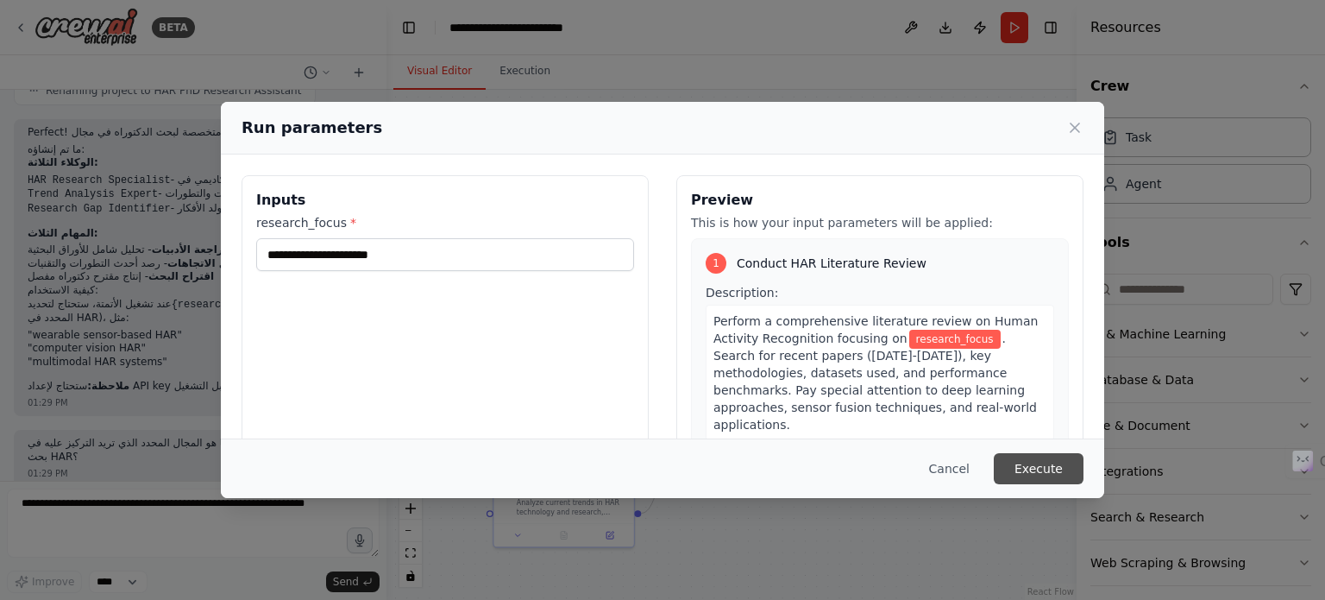
click at [1050, 463] on button "Execute" at bounding box center [1039, 468] width 90 height 31
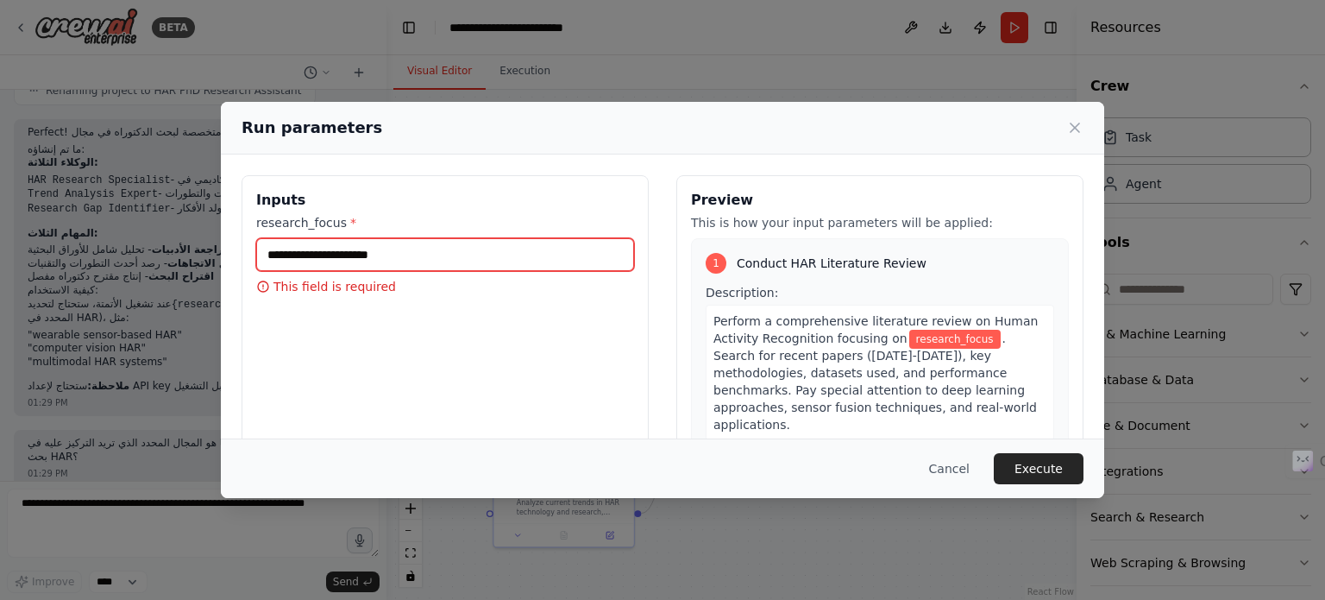
click at [453, 261] on input "research_focus *" at bounding box center [445, 254] width 378 height 33
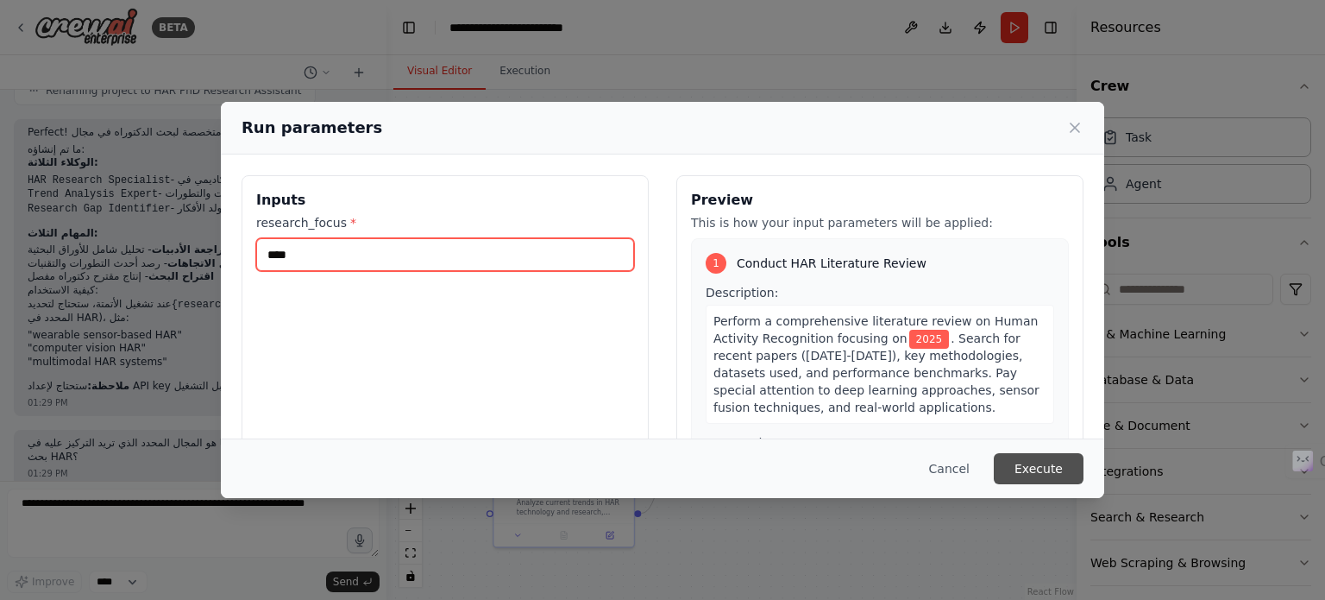
type input "****"
click at [1043, 469] on button "Execute" at bounding box center [1039, 468] width 90 height 31
